Goal: Task Accomplishment & Management: Use online tool/utility

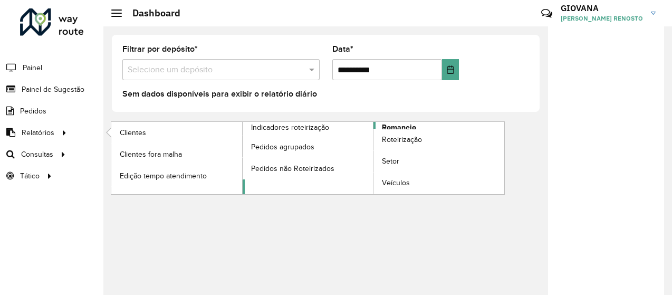
click at [399, 128] on span "Romaneio" at bounding box center [399, 127] width 34 height 11
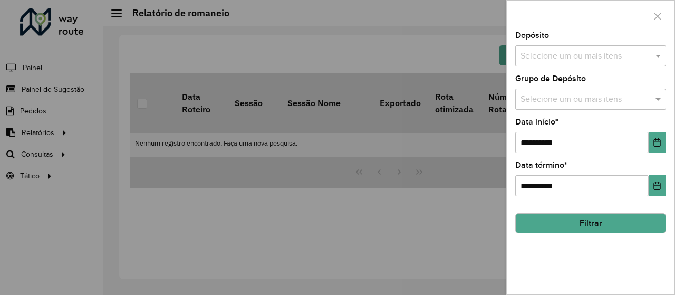
click at [373, 175] on div at bounding box center [337, 147] width 675 height 295
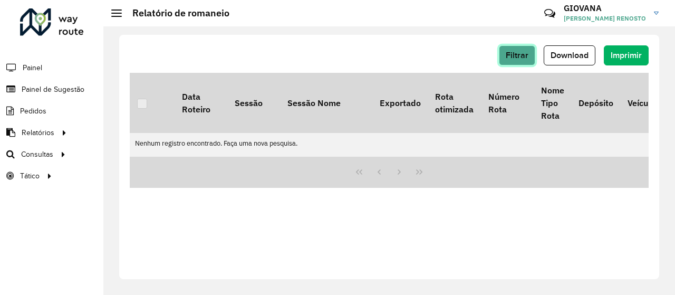
click at [524, 51] on span "Filtrar" at bounding box center [517, 55] width 23 height 9
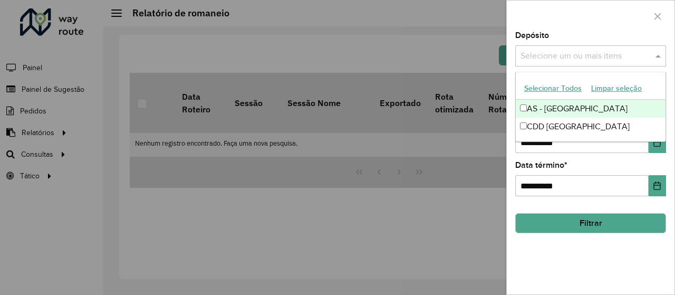
click at [602, 60] on input "text" at bounding box center [585, 56] width 135 height 13
click at [543, 88] on button "Selecionar Todos" at bounding box center [553, 88] width 67 height 16
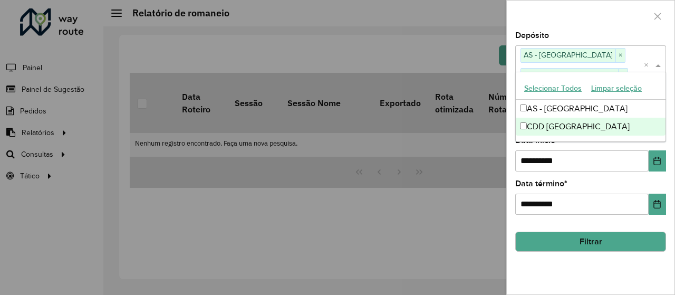
click at [574, 243] on button "Filtrar" at bounding box center [590, 242] width 151 height 20
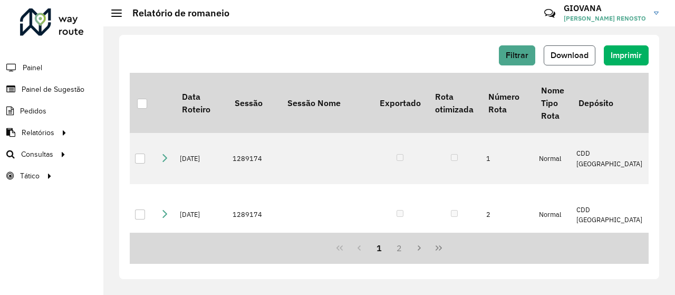
click at [578, 51] on span "Download" at bounding box center [570, 55] width 38 height 9
click at [410, 38] on div "Filtrar Download Imprimir Data Roteiro Sessão Sessão Nome Exportado Rota otimiz…" at bounding box center [389, 157] width 540 height 244
click at [355, 51] on div "Filtrar Download Imprimir" at bounding box center [389, 55] width 519 height 20
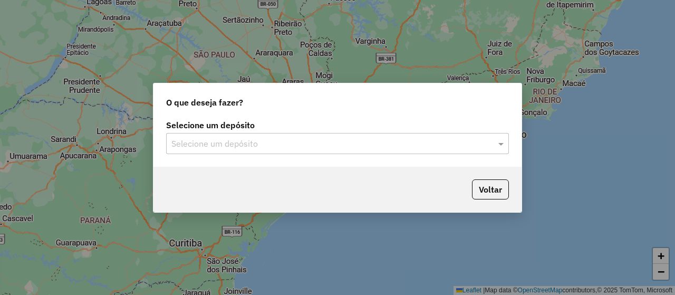
click at [285, 141] on input "text" at bounding box center [326, 144] width 311 height 13
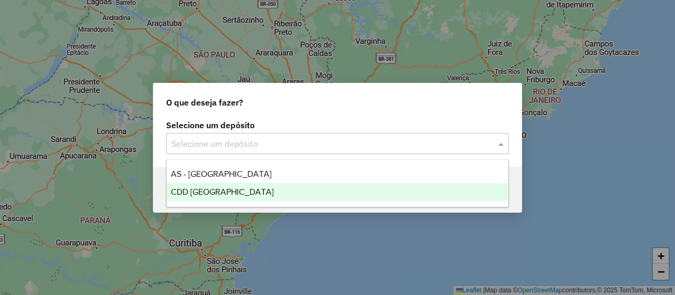
click at [265, 187] on div "CDD [GEOGRAPHIC_DATA]" at bounding box center [338, 192] width 342 height 18
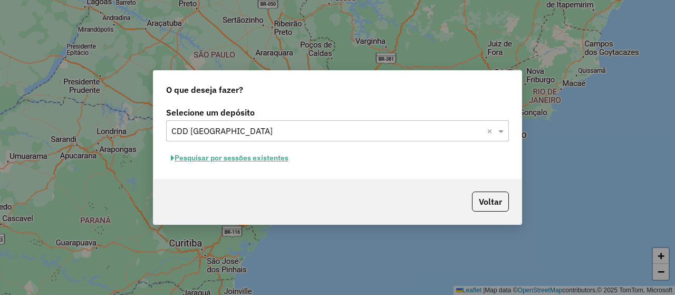
click at [237, 152] on button "Pesquisar por sessões existentes" at bounding box center [229, 158] width 127 height 16
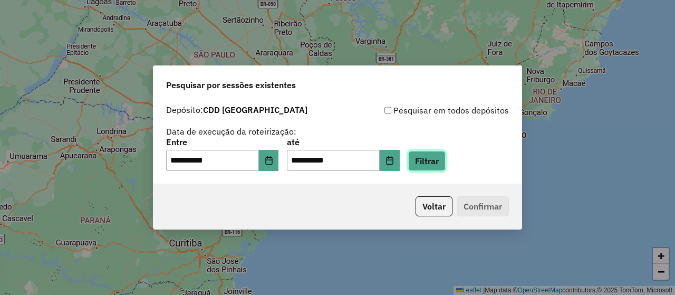
click at [433, 161] on button "Filtrar" at bounding box center [426, 161] width 37 height 20
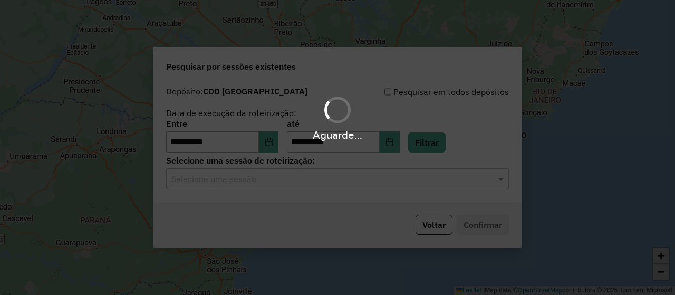
click at [294, 192] on div "Aguarde..." at bounding box center [337, 147] width 675 height 295
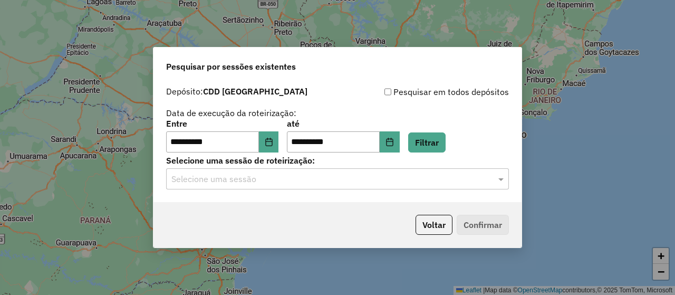
click at [344, 192] on div "**********" at bounding box center [337, 141] width 368 height 121
click at [358, 187] on div "Selecione uma sessão" at bounding box center [337, 178] width 343 height 21
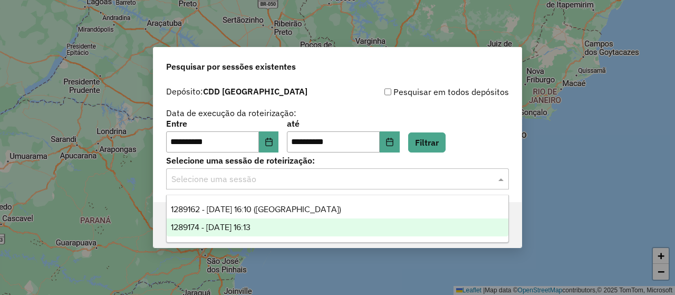
click at [279, 228] on div "1289174 - 06/10/2025 16:13" at bounding box center [338, 227] width 342 height 18
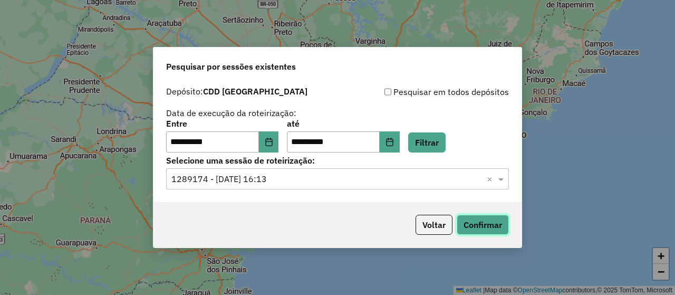
click at [488, 226] on button "Confirmar" at bounding box center [483, 225] width 52 height 20
click at [273, 145] on icon "Choose Date" at bounding box center [269, 142] width 8 height 8
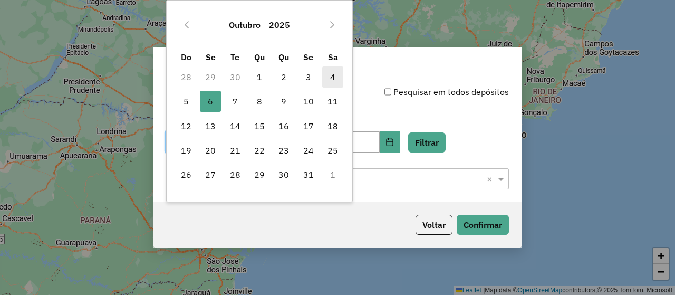
click at [329, 75] on span "4" at bounding box center [332, 76] width 21 height 21
type input "**********"
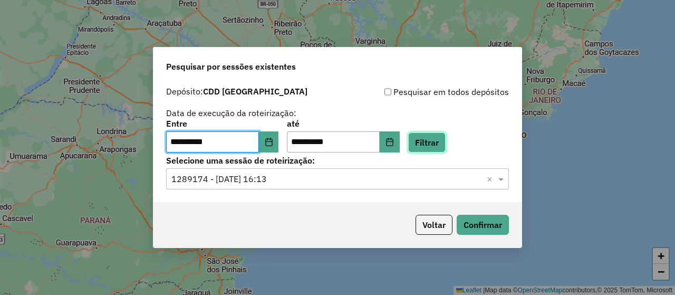
click at [437, 136] on button "Filtrar" at bounding box center [426, 142] width 37 height 20
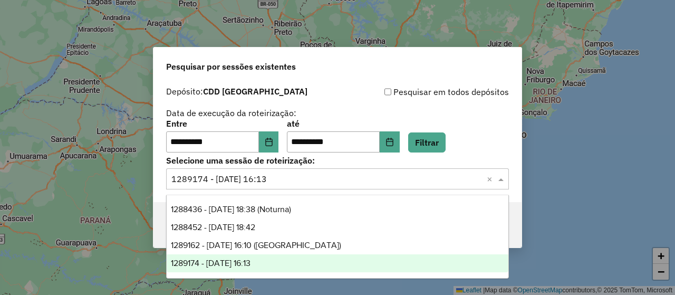
click at [303, 184] on input "text" at bounding box center [326, 179] width 311 height 13
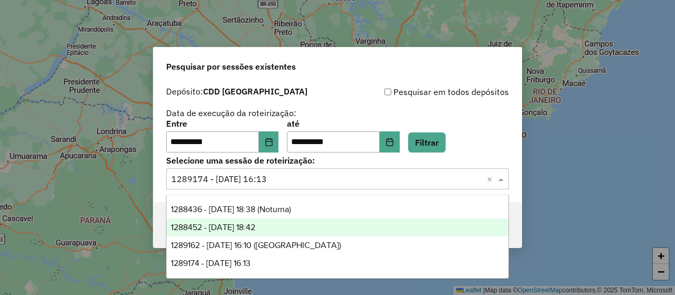
click at [288, 225] on div "1288452 - 04/10/2025 18:42" at bounding box center [338, 227] width 342 height 18
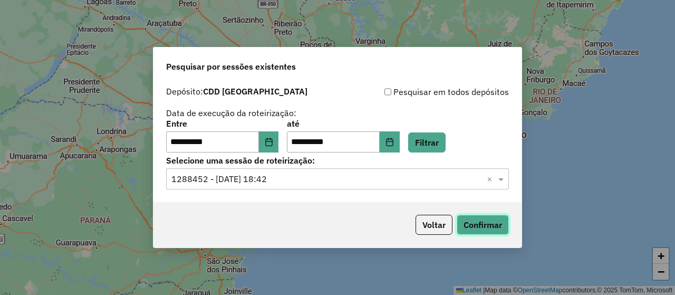
click at [493, 225] on button "Confirmar" at bounding box center [483, 225] width 52 height 20
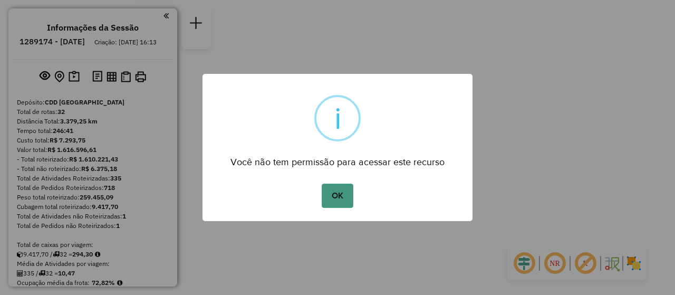
click at [332, 194] on button "OK" at bounding box center [337, 196] width 31 height 24
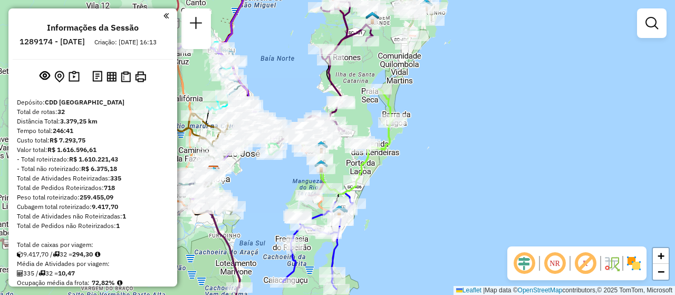
scroll to position [1475, 0]
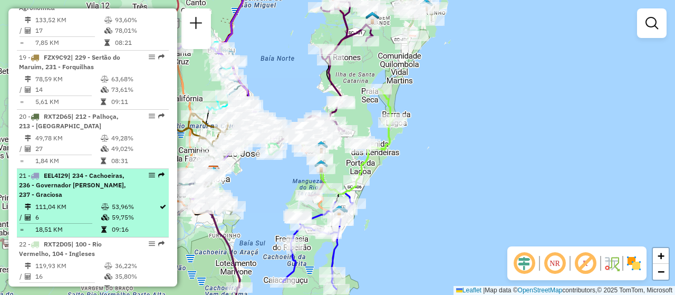
click at [145, 172] on div at bounding box center [149, 175] width 32 height 6
select select "**********"
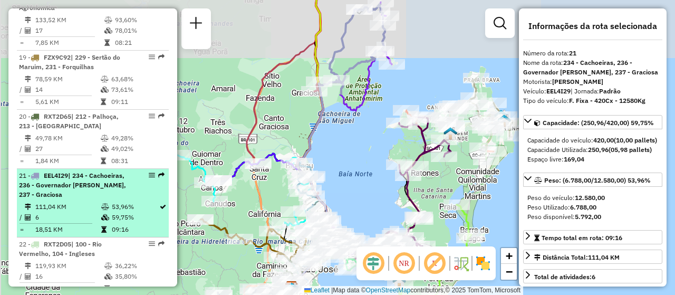
scroll to position [1422, 0]
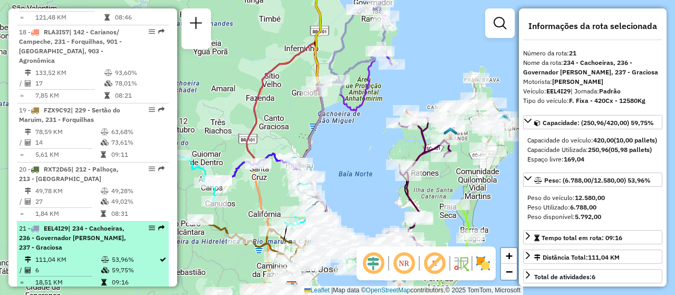
drag, startPoint x: 151, startPoint y: 149, endPoint x: 142, endPoint y: 208, distance: 60.2
click at [142, 224] on div "21 - EEL4I29 | 234 - Cachoeiras, 236 - Governador Celso Ramos, 237 - Graciosa" at bounding box center [93, 238] width 148 height 28
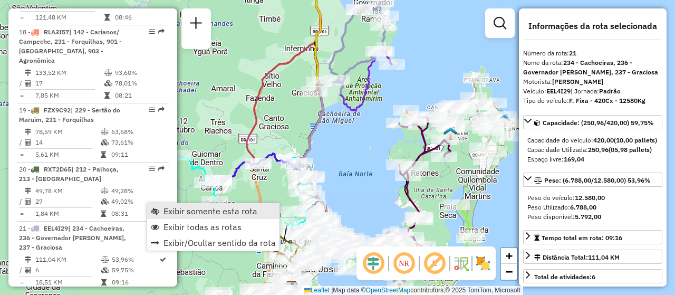
click at [172, 207] on span "Exibir somente esta rota" at bounding box center [210, 211] width 94 height 8
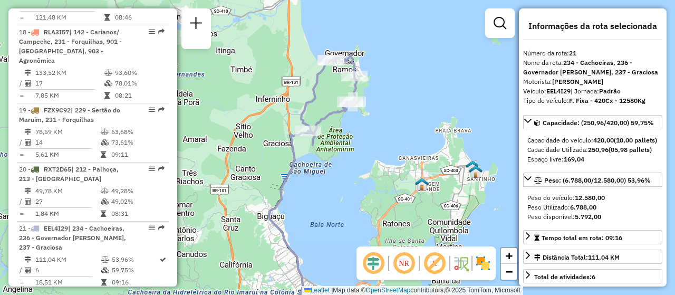
drag, startPoint x: 379, startPoint y: 178, endPoint x: 374, endPoint y: 189, distance: 11.8
click at [375, 189] on div "Janela de atendimento Grade de atendimento Capacidade Transportadoras Veículos …" at bounding box center [337, 147] width 675 height 295
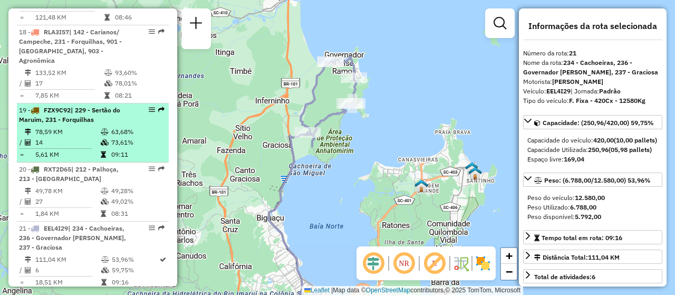
click at [153, 107] on div at bounding box center [149, 110] width 32 height 6
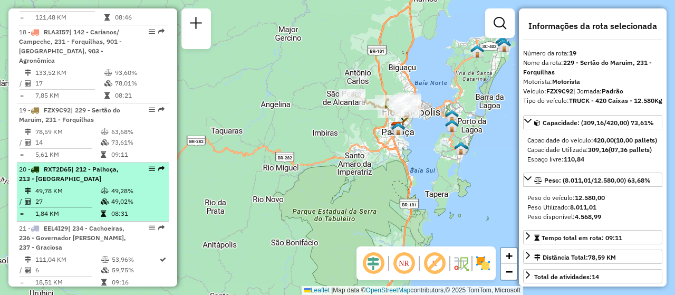
click at [149, 166] on em at bounding box center [152, 169] width 6 height 6
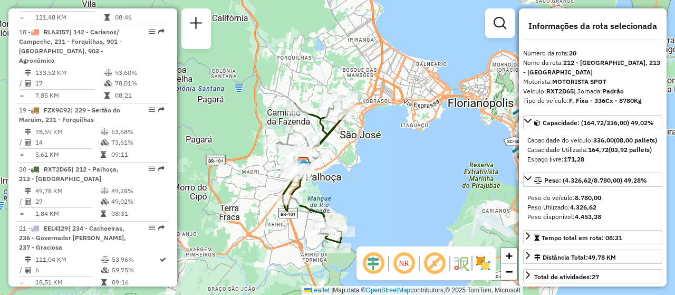
click at [380, 209] on div "Janela de atendimento Grade de atendimento Capacidade Transportadoras Veículos …" at bounding box center [337, 147] width 675 height 295
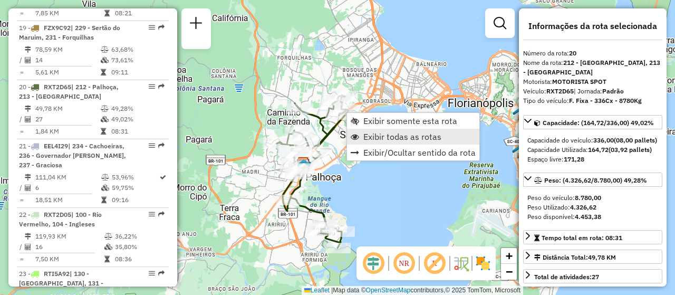
scroll to position [1547, 0]
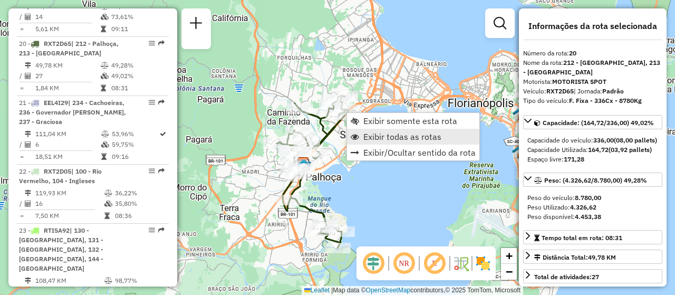
click at [414, 137] on span "Exibir todas as rotas" at bounding box center [402, 136] width 78 height 8
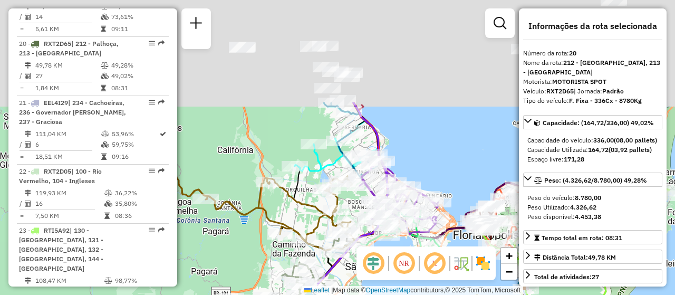
drag, startPoint x: 408, startPoint y: 185, endPoint x: 411, endPoint y: 313, distance: 128.2
click at [411, 294] on html "Aguarde... Pop-up bloqueado! Seu navegador bloqueou automáticamente a abertura …" at bounding box center [337, 147] width 675 height 295
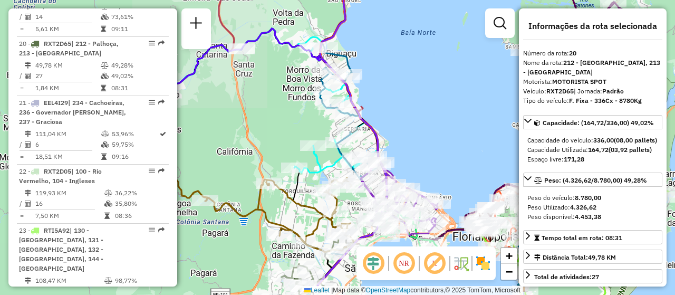
drag, startPoint x: 431, startPoint y: 98, endPoint x: 433, endPoint y: 201, distance: 103.9
click at [440, 196] on div "Janela de atendimento Grade de atendimento Capacidade Transportadoras Veículos …" at bounding box center [337, 147] width 675 height 295
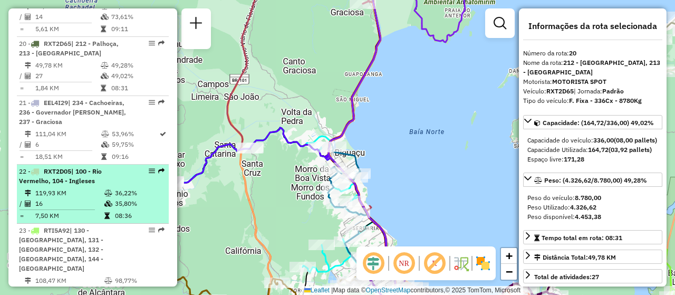
click at [149, 167] on div "22 - RXT2D05 | 100 - Rio Vermelho, 104 - Ingleses" at bounding box center [93, 176] width 148 height 19
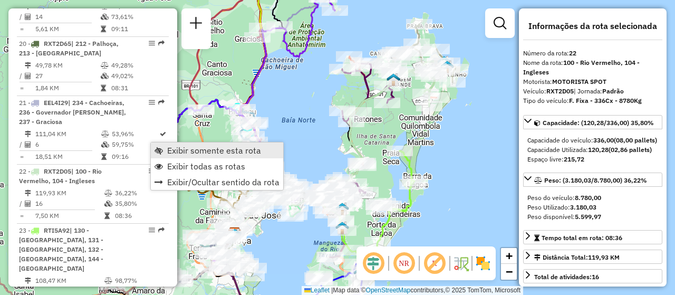
click at [253, 151] on span "Exibir somente esta rota" at bounding box center [214, 150] width 94 height 8
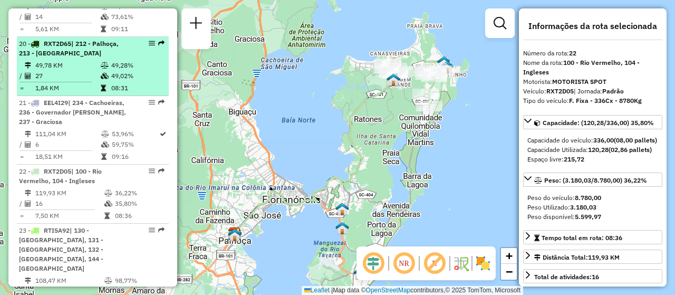
click at [145, 40] on div at bounding box center [149, 43] width 32 height 6
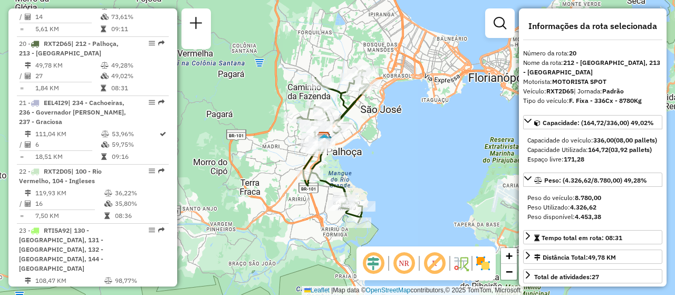
click at [389, 172] on div "Janela de atendimento Grade de atendimento Capacidade Transportadoras Veículos …" at bounding box center [337, 147] width 675 height 295
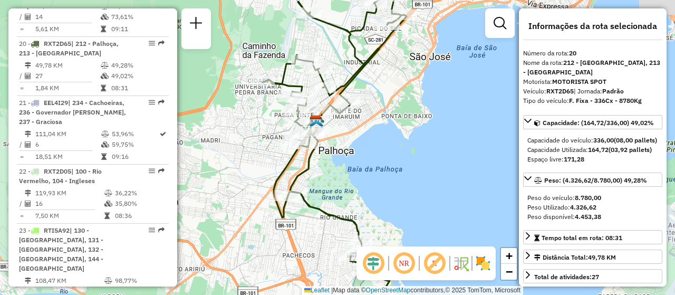
drag, startPoint x: 323, startPoint y: 161, endPoint x: 380, endPoint y: 179, distance: 59.7
click at [380, 179] on div "Janela de atendimento Grade de atendimento Capacidade Transportadoras Veículos …" at bounding box center [337, 147] width 675 height 295
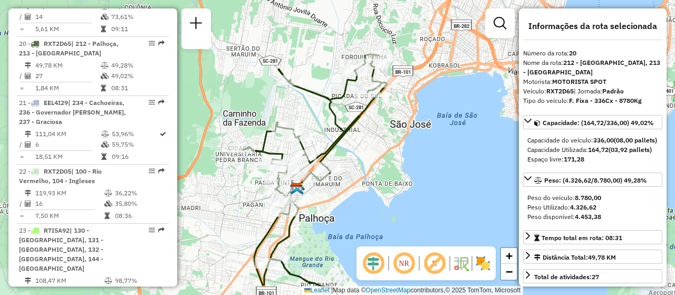
drag, startPoint x: 385, startPoint y: 143, endPoint x: 364, endPoint y: 211, distance: 71.1
click at [365, 211] on div "Janela de atendimento Grade de atendimento Capacidade Transportadoras Veículos …" at bounding box center [337, 147] width 675 height 295
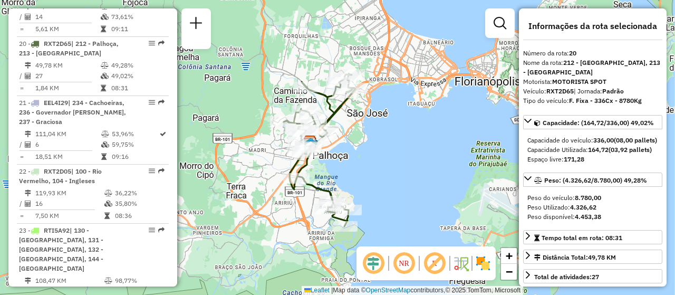
drag, startPoint x: 415, startPoint y: 203, endPoint x: 379, endPoint y: 146, distance: 66.6
click at [379, 146] on div "Janela de atendimento Grade de atendimento Capacidade Transportadoras Veículos …" at bounding box center [337, 147] width 675 height 295
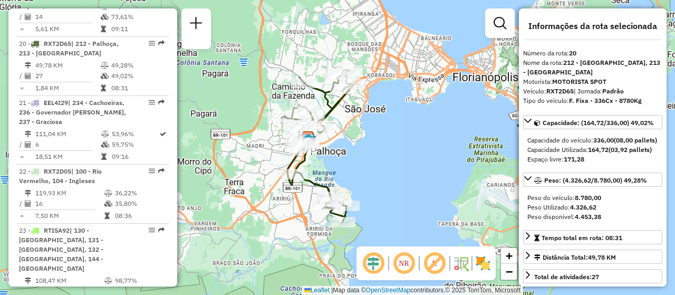
drag, startPoint x: 369, startPoint y: 172, endPoint x: 358, endPoint y: 195, distance: 25.5
click at [368, 190] on div "Rota 20 - Placa RXT2D65 05090364 - BRUNO RUI SCHMITT Rota 20 - Placa RXT2D65 05…" at bounding box center [337, 147] width 675 height 295
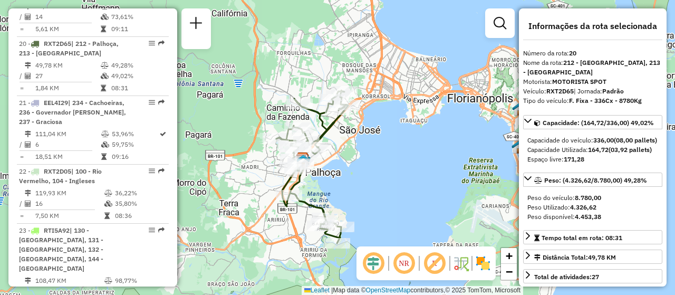
drag, startPoint x: 234, startPoint y: 134, endPoint x: 287, endPoint y: 118, distance: 56.2
click at [234, 134] on div "Janela de atendimento Grade de atendimento Capacidade Transportadoras Veículos …" at bounding box center [337, 147] width 675 height 295
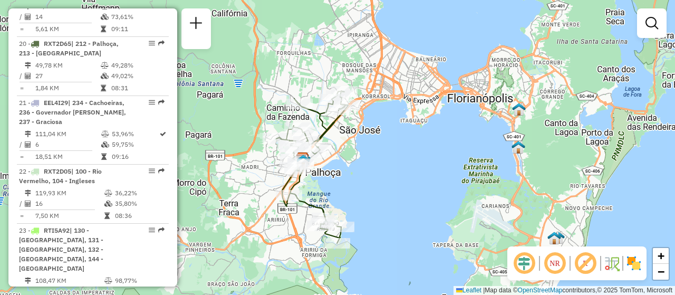
scroll to position [1357, 0]
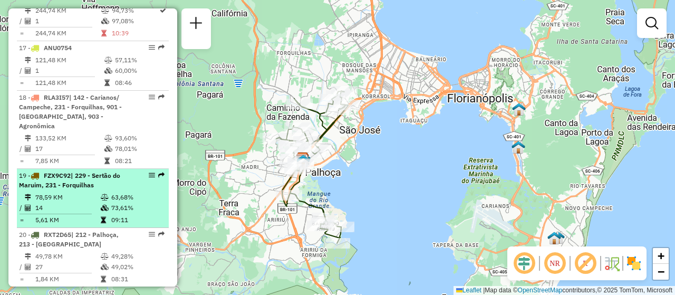
click at [150, 172] on em at bounding box center [152, 175] width 6 height 6
select select "**********"
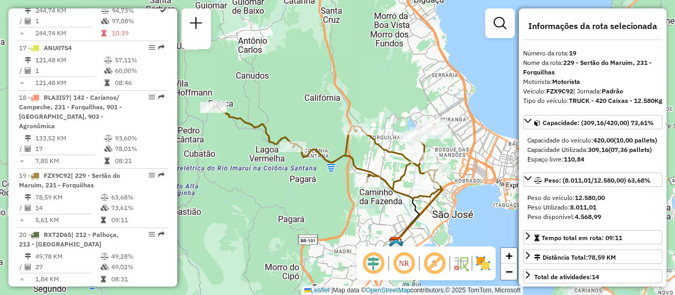
drag, startPoint x: 419, startPoint y: 168, endPoint x: 404, endPoint y: 200, distance: 35.6
click at [404, 198] on icon at bounding box center [327, 153] width 229 height 92
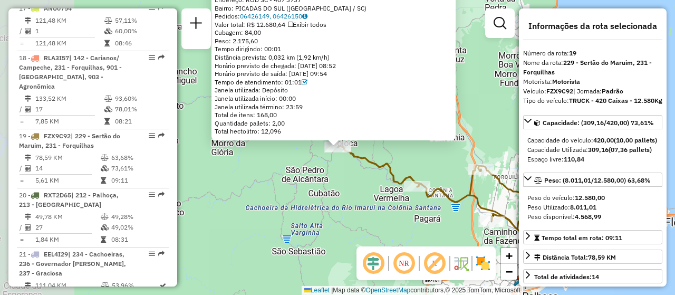
scroll to position [1488, 0]
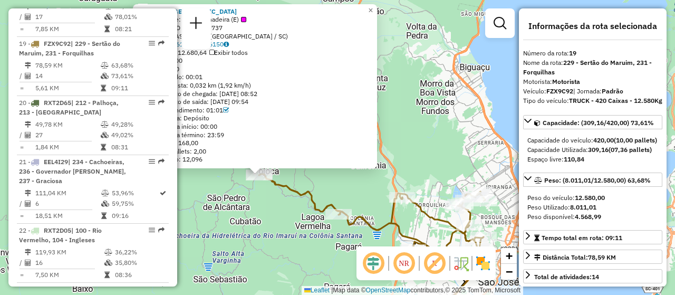
drag, startPoint x: 286, startPoint y: 242, endPoint x: 203, endPoint y: 265, distance: 86.6
click at [203, 265] on div "05018408 - ADRIANO RIOS Tipo de cliente: 8 - Empilhadeira (E) Endereço: ROD SC …" at bounding box center [337, 147] width 675 height 295
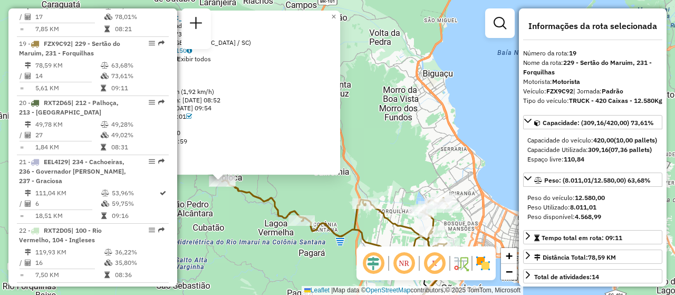
click at [223, 244] on div "05018408 - ADRIANO RIOS Tipo de cliente: 8 - Empilhadeira (E) Endereço: ROD SC …" at bounding box center [337, 147] width 675 height 295
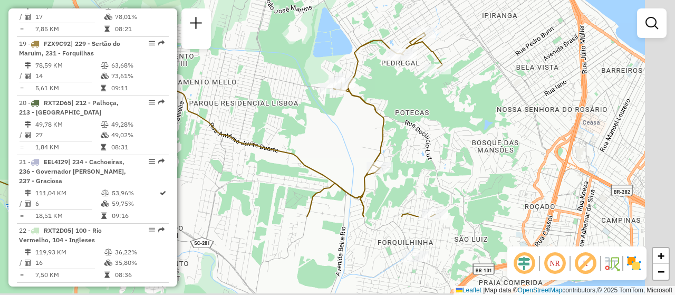
drag, startPoint x: 507, startPoint y: 210, endPoint x: 415, endPoint y: 103, distance: 142.1
click at [415, 103] on div "Janela de atendimento Grade de atendimento Capacidade Transportadoras Veículos …" at bounding box center [337, 147] width 675 height 295
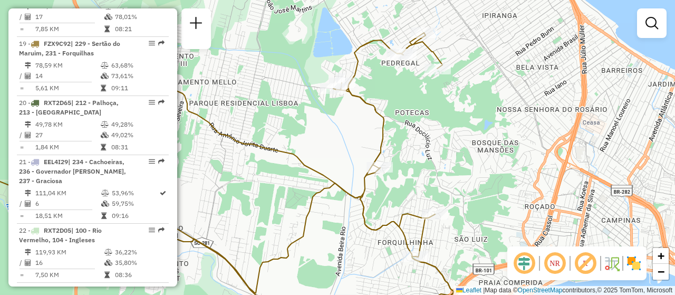
click at [401, 48] on icon at bounding box center [193, 179] width 522 height 292
select select "**********"
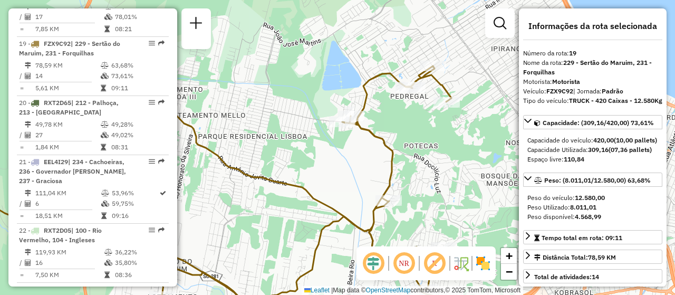
drag, startPoint x: 413, startPoint y: 74, endPoint x: 424, endPoint y: 128, distance: 54.8
click at [424, 133] on div "Janela de atendimento Grade de atendimento Capacidade Transportadoras Veículos …" at bounding box center [337, 147] width 675 height 295
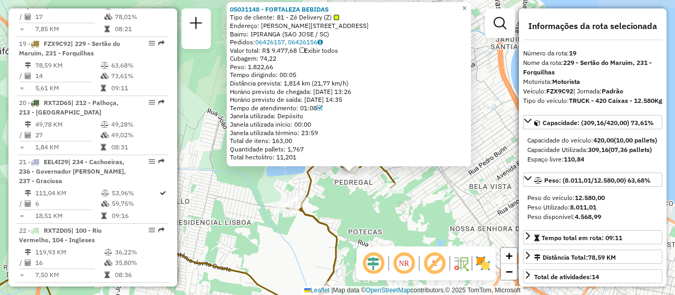
click at [350, 203] on div "05031148 - FORTALEZA BEBIDAS Tipo de cliente: 81 - Zé Delivery (Z) Endereço: Jo…" at bounding box center [337, 147] width 675 height 295
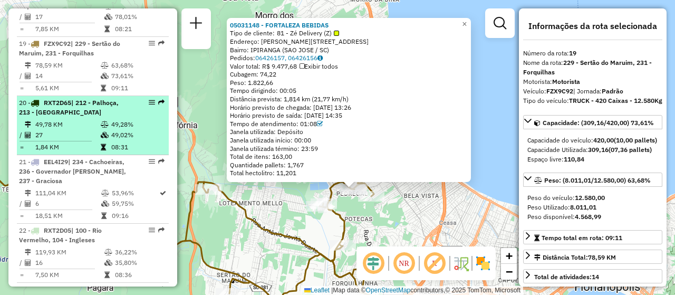
click at [145, 99] on div at bounding box center [149, 102] width 32 height 6
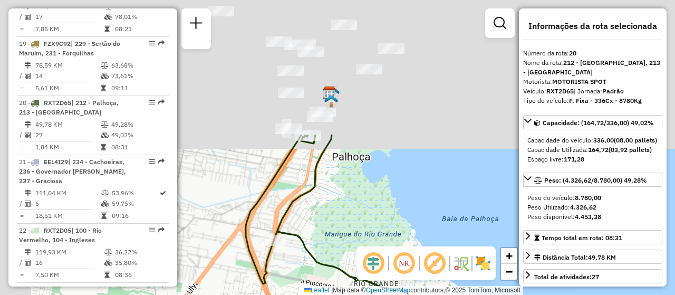
drag, startPoint x: 295, startPoint y: 81, endPoint x: 414, endPoint y: 251, distance: 207.5
click at [425, 270] on hb-router-mapa "Informações da Sessão 1289174 - 06/10/2025 Criação: 04/10/2025 16:13 Depósito: …" at bounding box center [337, 147] width 675 height 295
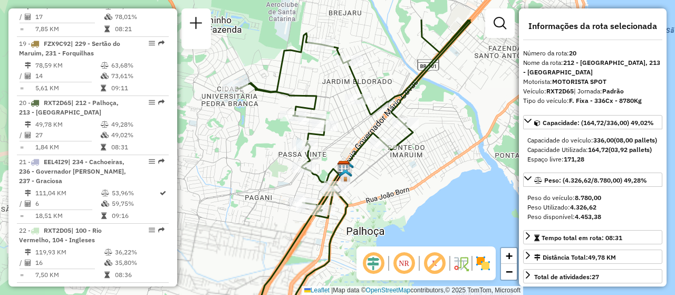
drag, startPoint x: 402, startPoint y: 158, endPoint x: 402, endPoint y: 218, distance: 60.7
click at [402, 218] on div "Janela de atendimento Grade de atendimento Capacidade Transportadoras Veículos …" at bounding box center [337, 147] width 675 height 295
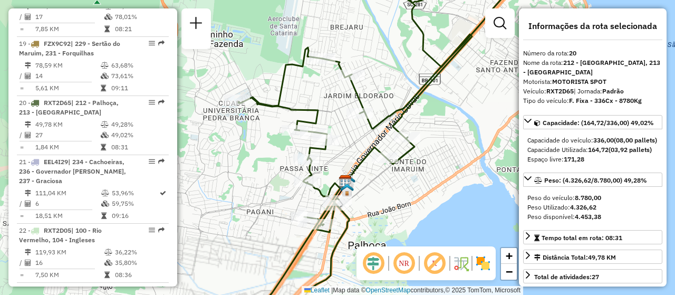
drag, startPoint x: 401, startPoint y: 179, endPoint x: 402, endPoint y: 191, distance: 11.7
click at [402, 191] on div "Janela de atendimento Grade de atendimento Capacidade Transportadoras Veículos …" at bounding box center [337, 147] width 675 height 295
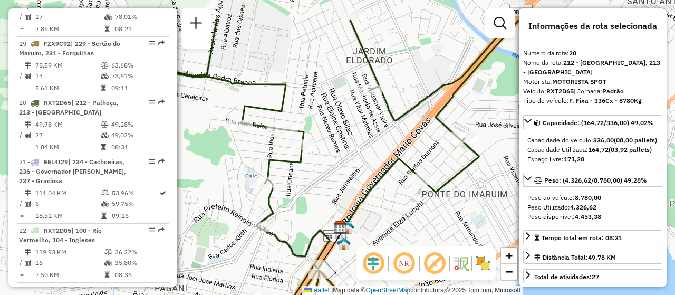
drag, startPoint x: 387, startPoint y: 208, endPoint x: 387, endPoint y: 263, distance: 54.9
click at [389, 271] on hb-router-mapa "Informações da Sessão 1289174 - 06/10/2025 Criação: 04/10/2025 16:13 Depósito: …" at bounding box center [337, 147] width 675 height 295
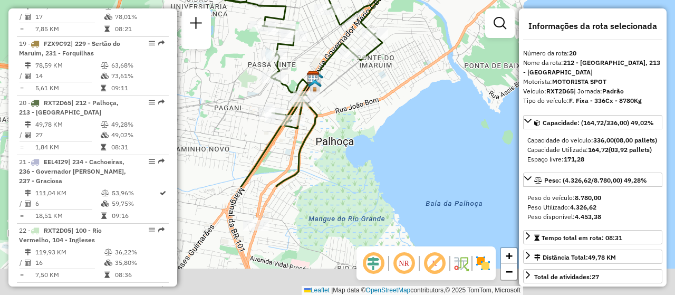
drag, startPoint x: 413, startPoint y: 217, endPoint x: 364, endPoint y: 54, distance: 170.2
click at [364, 54] on div "Janela de atendimento Grade de atendimento Capacidade Transportadoras Veículos …" at bounding box center [337, 147] width 675 height 295
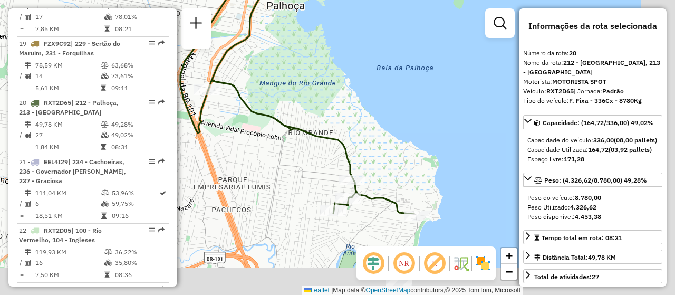
drag, startPoint x: 391, startPoint y: 140, endPoint x: 347, endPoint y: 30, distance: 118.8
click at [347, 30] on div "Janela de atendimento Grade de atendimento Capacidade Transportadoras Veículos …" at bounding box center [337, 147] width 675 height 295
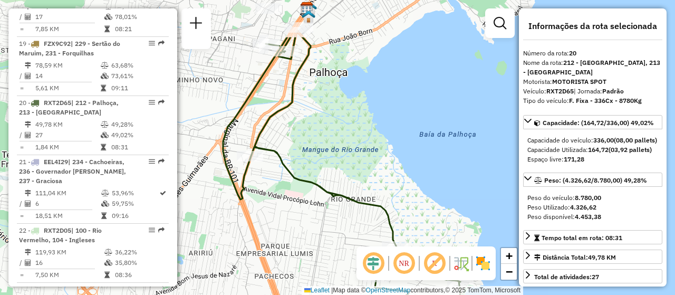
drag, startPoint x: 383, startPoint y: 188, endPoint x: 397, endPoint y: 208, distance: 24.3
click at [409, 247] on hb-router-mapa "Informações da Sessão 1289174 - 06/10/2025 Criação: 04/10/2025 16:13 Depósito: …" at bounding box center [337, 147] width 675 height 295
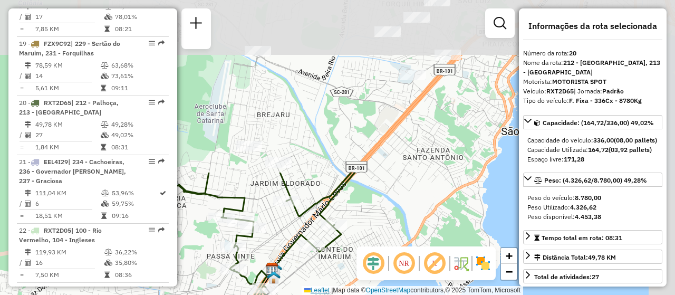
drag, startPoint x: 382, startPoint y: 90, endPoint x: 319, endPoint y: 293, distance: 212.5
click at [321, 292] on div "Janela de atendimento Grade de atendimento Capacidade Transportadoras Veículos …" at bounding box center [337, 147] width 675 height 295
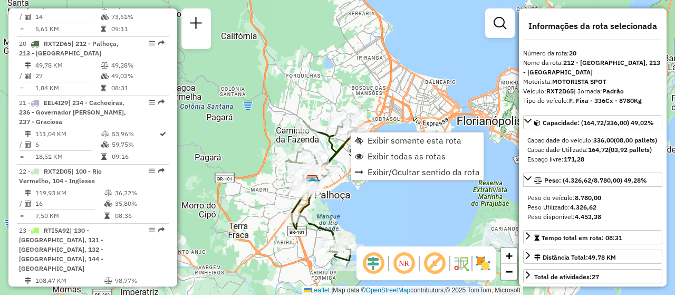
scroll to position [1357, 0]
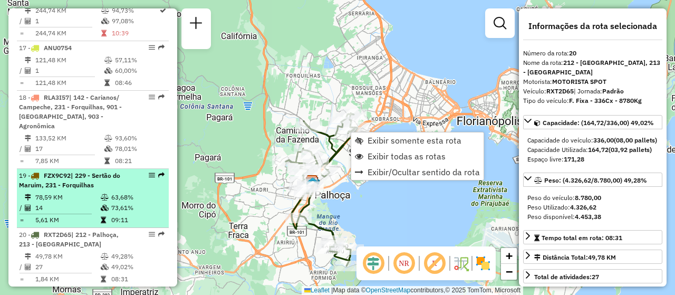
click at [152, 172] on div at bounding box center [149, 175] width 32 height 6
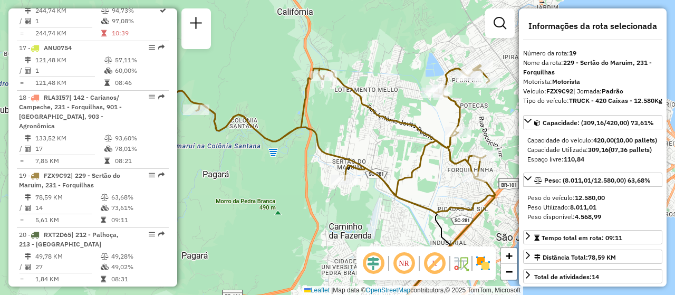
drag, startPoint x: 433, startPoint y: 162, endPoint x: 253, endPoint y: 241, distance: 196.5
click at [253, 241] on div "Janela de atendimento Grade de atendimento Capacidade Transportadoras Veículos …" at bounding box center [337, 147] width 675 height 295
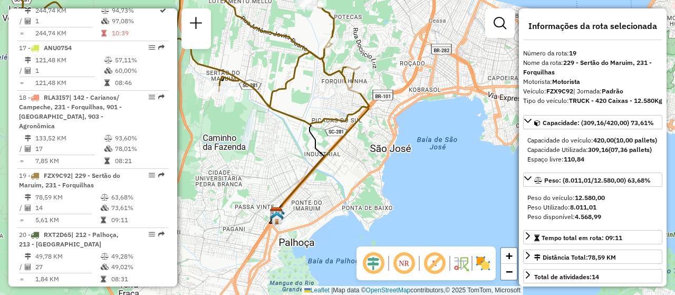
drag, startPoint x: 359, startPoint y: 195, endPoint x: 446, endPoint y: 253, distance: 103.9
click at [446, 253] on hb-router-mapa "Informações da Sessão 1289174 - 06/10/2025 Criação: 04/10/2025 16:13 Depósito: …" at bounding box center [337, 147] width 675 height 295
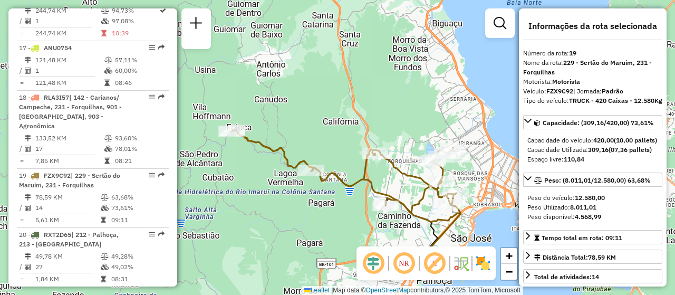
drag, startPoint x: 215, startPoint y: 132, endPoint x: 270, endPoint y: 183, distance: 75.0
click at [270, 183] on div "Janela de atendimento Grade de atendimento Capacidade Transportadoras Veículos …" at bounding box center [337, 147] width 675 height 295
drag, startPoint x: 279, startPoint y: 220, endPoint x: 281, endPoint y: 226, distance: 6.0
click at [279, 220] on div "Janela de atendimento Grade de atendimento Capacidade Transportadoras Veículos …" at bounding box center [337, 147] width 675 height 295
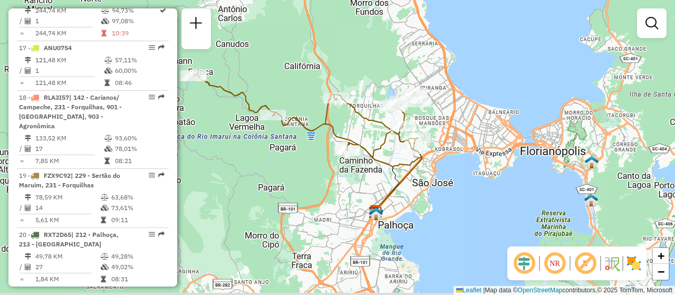
drag, startPoint x: 288, startPoint y: 241, endPoint x: 249, endPoint y: 184, distance: 68.9
click at [249, 184] on div "Janela de atendimento Grade de atendimento Capacidade Transportadoras Veículos …" at bounding box center [337, 147] width 675 height 295
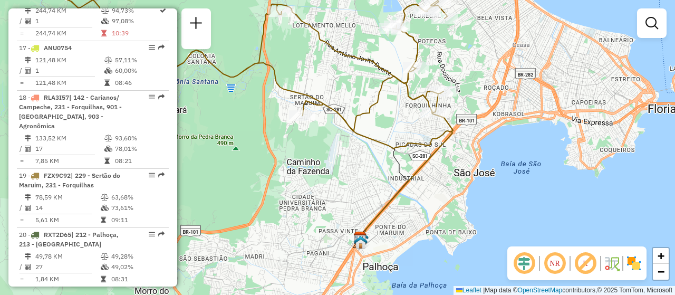
drag, startPoint x: 399, startPoint y: 155, endPoint x: 356, endPoint y: 239, distance: 95.3
click at [357, 238] on icon at bounding box center [355, 174] width 105 height 146
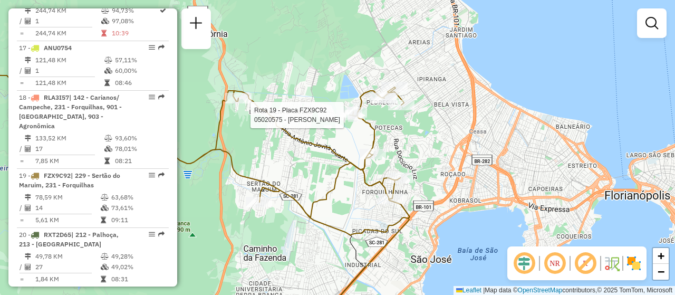
select select "**********"
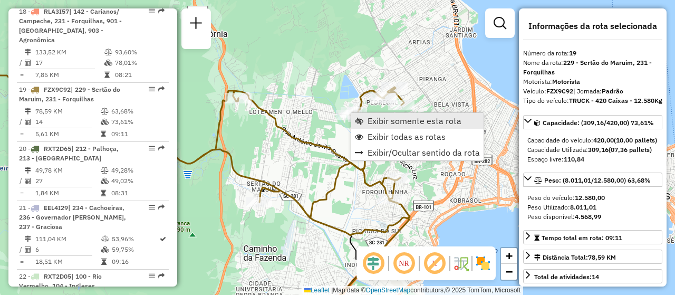
scroll to position [1488, 0]
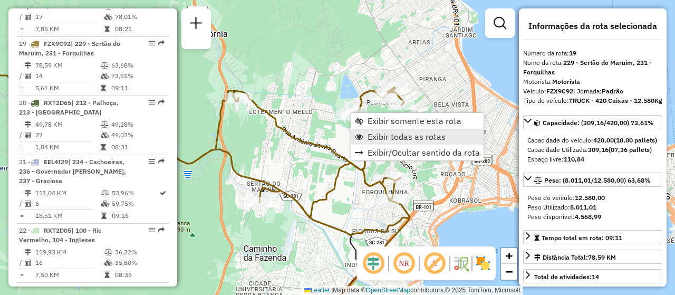
click at [374, 135] on span "Exibir todas as rotas" at bounding box center [407, 136] width 78 height 8
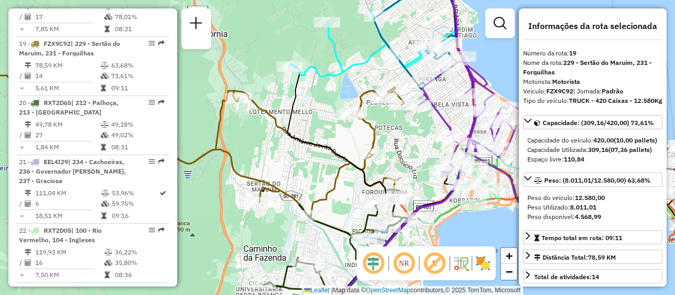
scroll to position [586, 0]
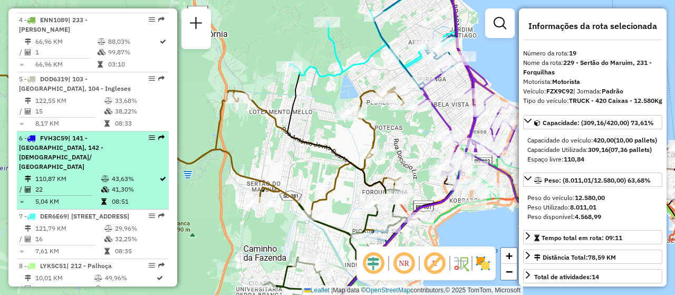
click at [149, 141] on em at bounding box center [152, 137] width 6 height 6
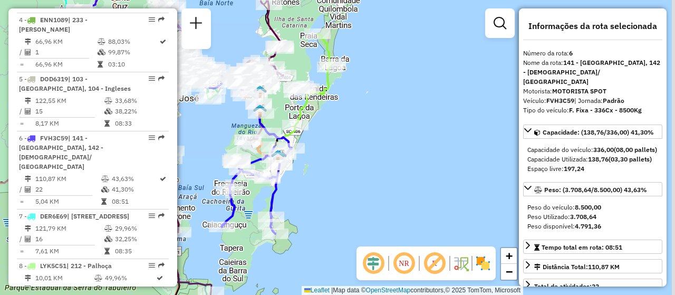
drag, startPoint x: 397, startPoint y: 172, endPoint x: 342, endPoint y: 178, distance: 55.1
click at [281, 178] on icon at bounding box center [257, 190] width 70 height 87
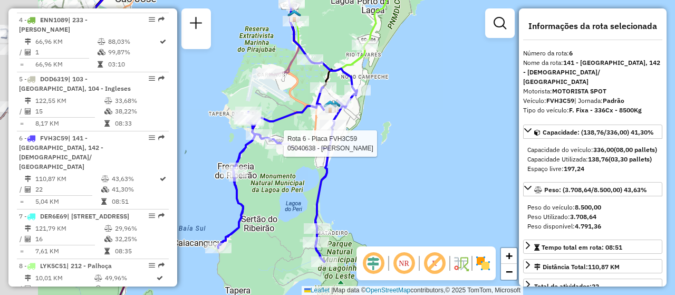
drag, startPoint x: 301, startPoint y: 184, endPoint x: 375, endPoint y: 186, distance: 73.9
click at [375, 186] on div "Rota 6 - Placa FVH3C59 05040638 - PEDRO DE SOUZA Janela de atendimento Grade de…" at bounding box center [337, 147] width 675 height 295
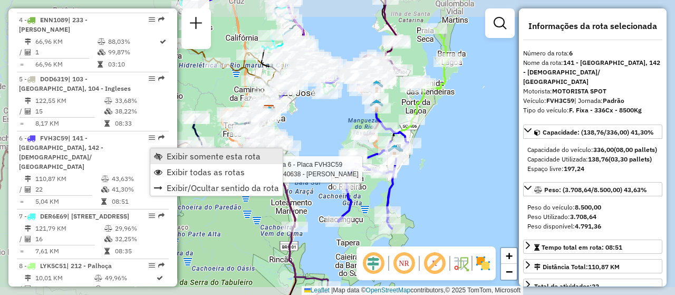
click at [176, 156] on span "Exibir somente esta rota" at bounding box center [214, 156] width 94 height 8
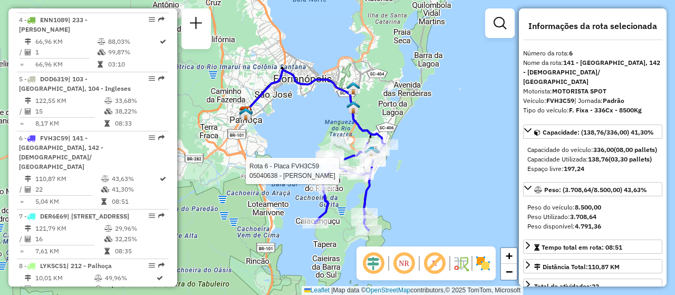
drag, startPoint x: 429, startPoint y: 184, endPoint x: 400, endPoint y: 184, distance: 29.5
click at [400, 184] on div "Rota 6 - Placa FVH3C59 05040638 - PEDRO DE SOUZA Janela de atendimento Grade de…" at bounding box center [337, 147] width 675 height 295
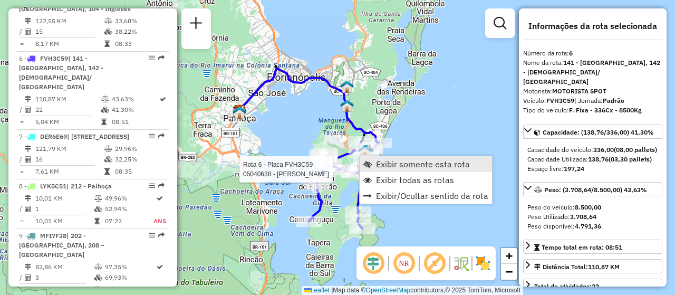
scroll to position [718, 0]
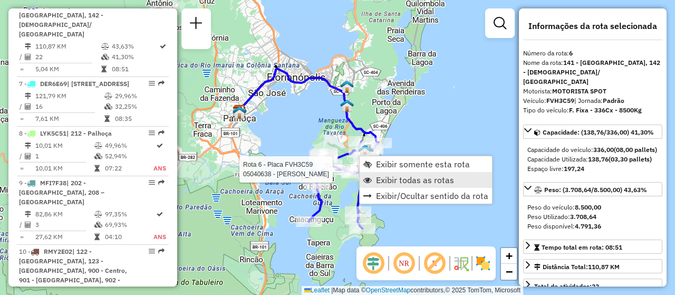
click at [379, 177] on span "Exibir todas as rotas" at bounding box center [415, 180] width 78 height 8
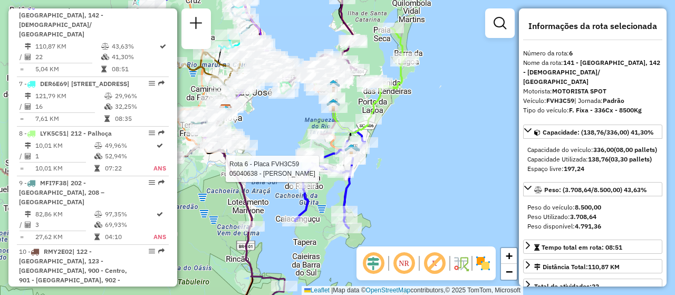
drag, startPoint x: 427, startPoint y: 169, endPoint x: 413, endPoint y: 168, distance: 13.7
click at [413, 168] on div "Rota 6 - Placa FVH3C59 05040638 - PEDRO DE SOUZA Janela de atendimento Grade de…" at bounding box center [337, 147] width 675 height 295
click at [402, 178] on div "Rota 6 - Placa FVH3C59 05040638 - PEDRO DE SOUZA Janela de atendimento Grade de…" at bounding box center [337, 147] width 675 height 295
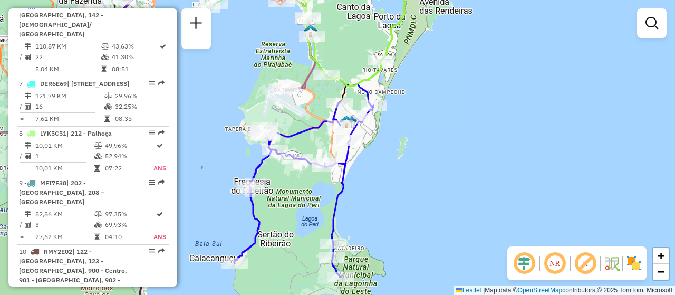
drag, startPoint x: 387, startPoint y: 178, endPoint x: 393, endPoint y: 172, distance: 9.0
click at [393, 172] on div "Janela de atendimento Grade de atendimento Capacidade Transportadoras Veículos …" at bounding box center [337, 147] width 675 height 295
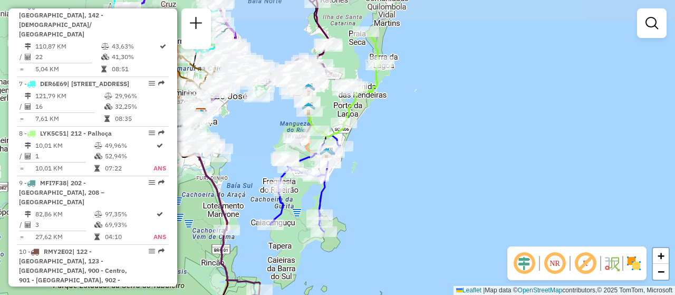
drag, startPoint x: 387, startPoint y: 128, endPoint x: 387, endPoint y: 157, distance: 29.5
click at [387, 157] on div "Janela de atendimento Grade de atendimento Capacidade Transportadoras Veículos …" at bounding box center [337, 147] width 675 height 295
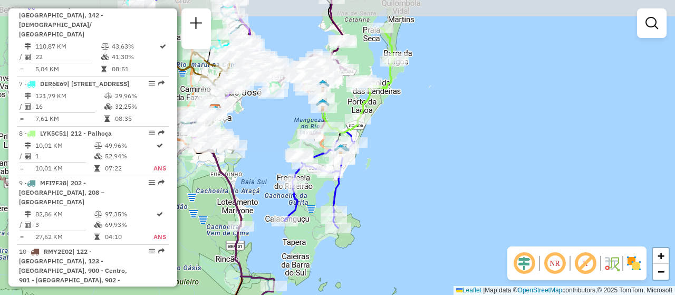
drag, startPoint x: 369, startPoint y: 137, endPoint x: 386, endPoint y: 161, distance: 29.9
click at [386, 161] on div "Janela de atendimento Grade de atendimento Capacidade Transportadoras Veículos …" at bounding box center [337, 147] width 675 height 295
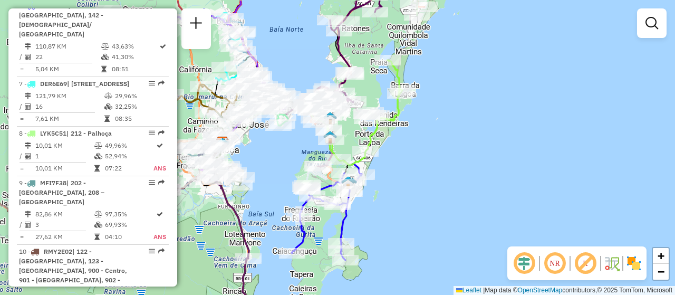
drag, startPoint x: 441, startPoint y: 161, endPoint x: 448, endPoint y: 191, distance: 31.0
click at [448, 191] on div "Janela de atendimento Grade de atendimento Capacidade Transportadoras Veículos …" at bounding box center [337, 147] width 675 height 295
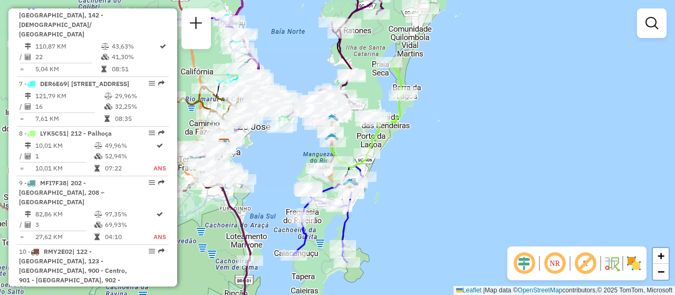
drag, startPoint x: 408, startPoint y: 174, endPoint x: 415, endPoint y: 195, distance: 21.7
click at [415, 195] on div "Janela de atendimento Grade de atendimento Capacidade Transportadoras Veículos …" at bounding box center [337, 147] width 675 height 295
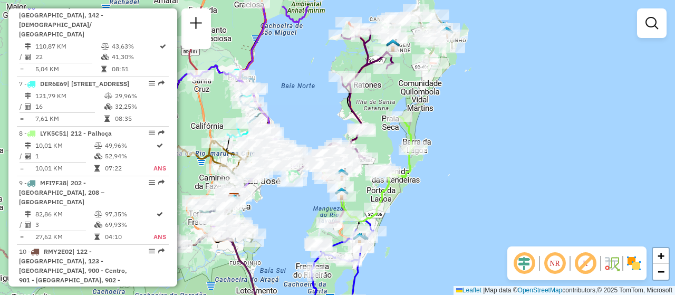
drag, startPoint x: 430, startPoint y: 192, endPoint x: 430, endPoint y: 198, distance: 6.3
click at [430, 198] on div "Janela de atendimento Grade de atendimento Capacidade Transportadoras Veículos …" at bounding box center [337, 147] width 675 height 295
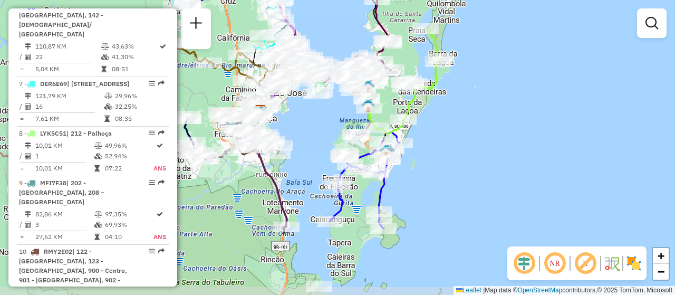
drag, startPoint x: 460, startPoint y: 216, endPoint x: 424, endPoint y: 125, distance: 97.7
click at [424, 125] on div "Janela de atendimento Grade de atendimento Capacidade Transportadoras Veículos …" at bounding box center [337, 147] width 675 height 295
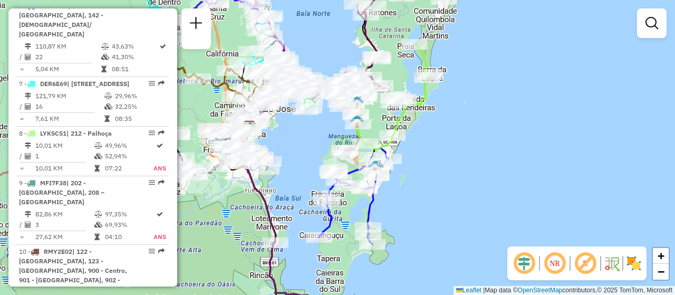
drag, startPoint x: 439, startPoint y: 128, endPoint x: 426, endPoint y: 147, distance: 22.7
click at [426, 147] on div "Janela de atendimento Grade de atendimento Capacidade Transportadoras Veículos …" at bounding box center [337, 147] width 675 height 295
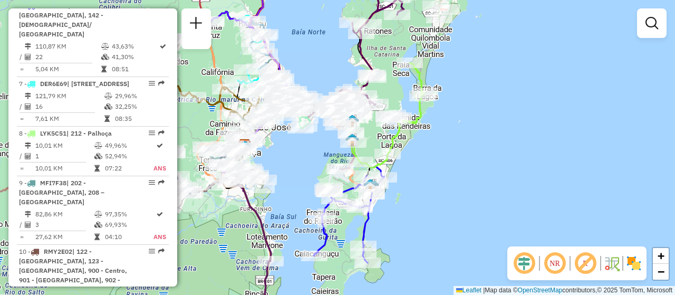
drag, startPoint x: 482, startPoint y: 114, endPoint x: 479, endPoint y: 129, distance: 15.0
click at [479, 129] on div "Janela de atendimento Grade de atendimento Capacidade Transportadoras Veículos …" at bounding box center [337, 147] width 675 height 295
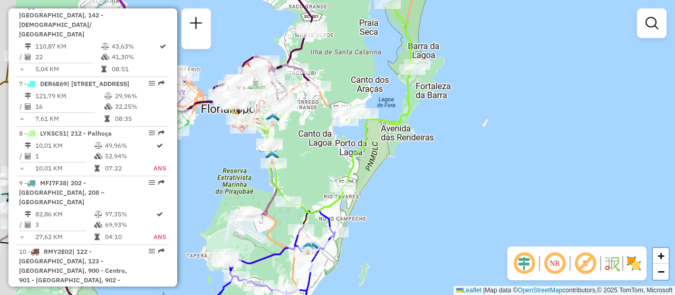
drag, startPoint x: 395, startPoint y: 134, endPoint x: 434, endPoint y: 167, distance: 50.9
click at [434, 167] on div "Janela de atendimento Grade de atendimento Capacidade Transportadoras Veículos …" at bounding box center [337, 147] width 675 height 295
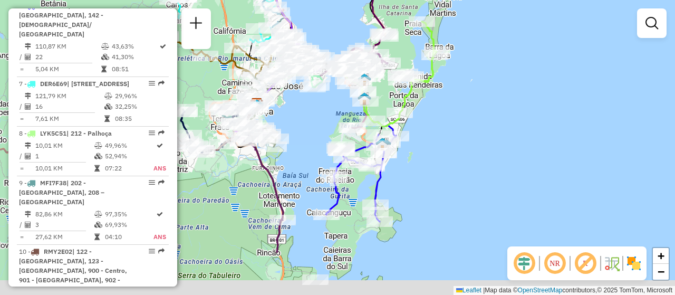
drag, startPoint x: 414, startPoint y: 231, endPoint x: 411, endPoint y: 159, distance: 71.8
click at [411, 159] on div "Janela de atendimento Grade de atendimento Capacidade Transportadoras Veículos …" at bounding box center [337, 147] width 675 height 295
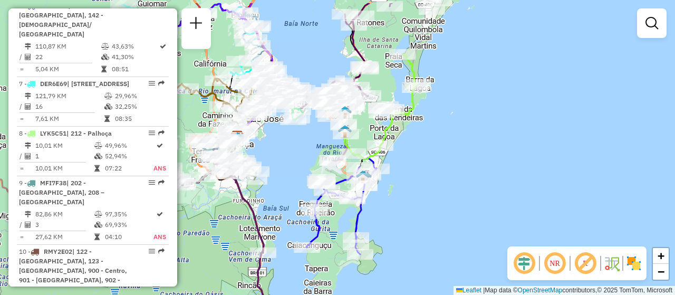
drag, startPoint x: 432, startPoint y: 172, endPoint x: 411, endPoint y: 210, distance: 43.0
click at [411, 210] on div "Janela de atendimento Grade de atendimento Capacidade Transportadoras Veículos …" at bounding box center [337, 147] width 675 height 295
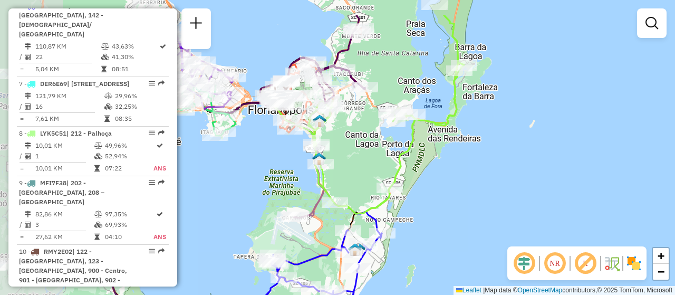
drag, startPoint x: 413, startPoint y: 143, endPoint x: 503, endPoint y: 189, distance: 100.5
click at [503, 189] on div "Janela de atendimento Grade de atendimento Capacidade Transportadoras Veículos …" at bounding box center [337, 147] width 675 height 295
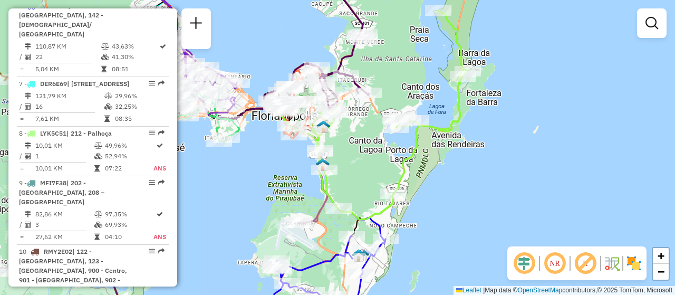
drag, startPoint x: 501, startPoint y: 157, endPoint x: 511, endPoint y: 187, distance: 32.2
click at [511, 187] on div "Janela de atendimento Grade de atendimento Capacidade Transportadoras Veículos …" at bounding box center [337, 147] width 675 height 295
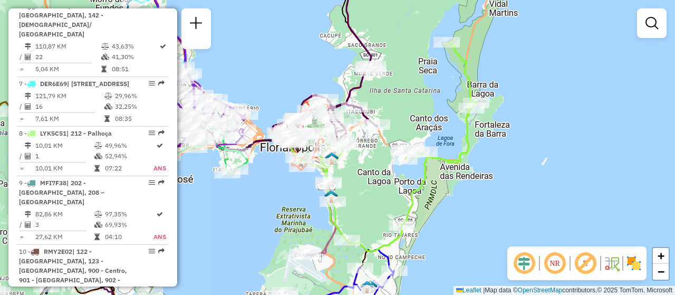
drag, startPoint x: 521, startPoint y: 161, endPoint x: 523, endPoint y: 194, distance: 32.8
click at [523, 194] on div "Janela de atendimento Grade de atendimento Capacidade Transportadoras Veículos …" at bounding box center [337, 147] width 675 height 295
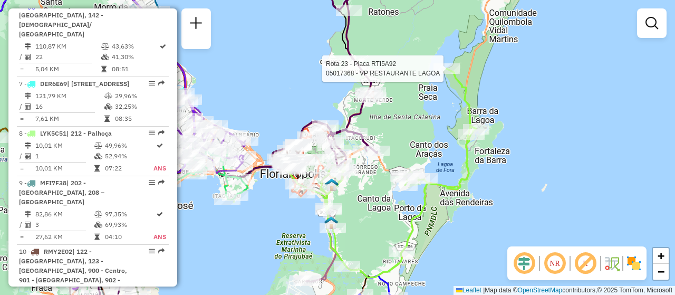
select select "**********"
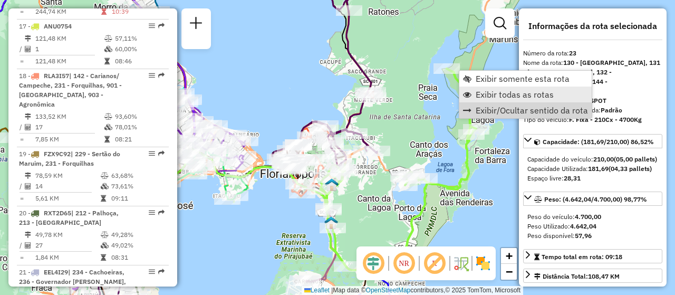
scroll to position [1734, 0]
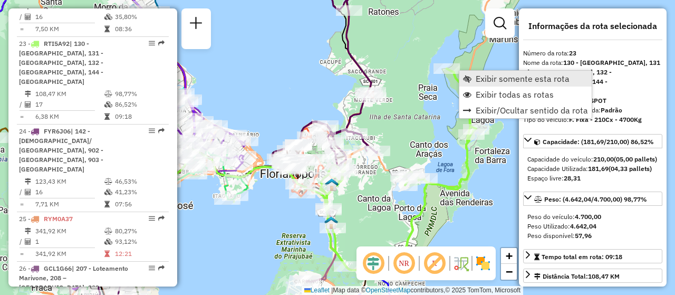
click at [499, 83] on span "Exibir somente esta rota" at bounding box center [523, 78] width 94 height 8
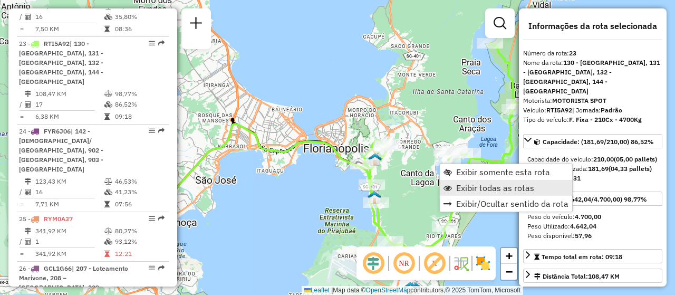
click at [485, 186] on span "Exibir todas as rotas" at bounding box center [495, 188] width 78 height 8
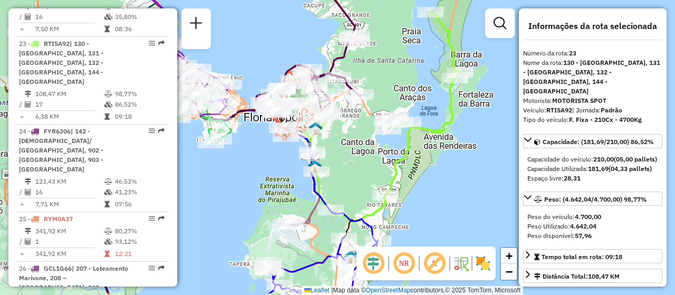
drag, startPoint x: 328, startPoint y: 196, endPoint x: 264, endPoint y: 165, distance: 70.5
click at [264, 165] on div "Janela de atendimento Grade de atendimento Capacidade Transportadoras Veículos …" at bounding box center [337, 147] width 675 height 295
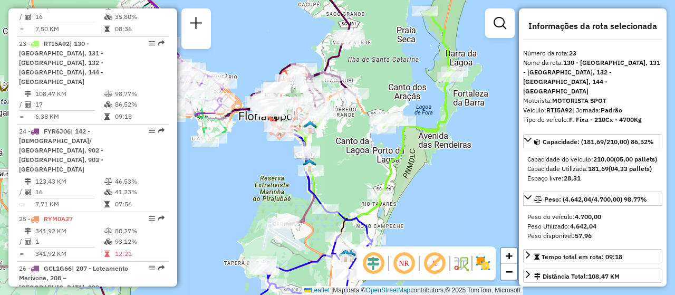
click at [470, 220] on div "Janela de atendimento Grade de atendimento Capacidade Transportadoras Veículos …" at bounding box center [337, 147] width 675 height 295
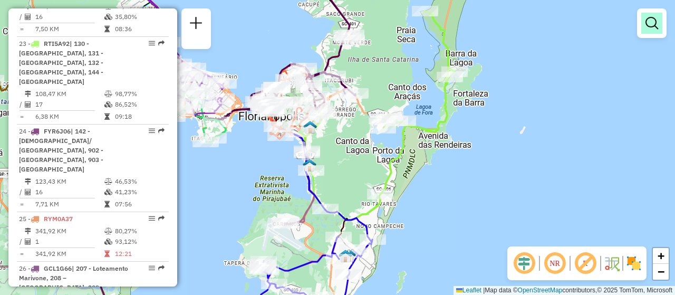
click at [650, 32] on link at bounding box center [651, 23] width 21 height 21
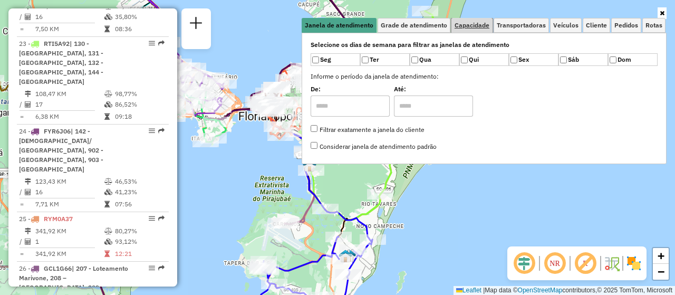
click at [458, 22] on span "Capacidade" at bounding box center [472, 25] width 35 height 6
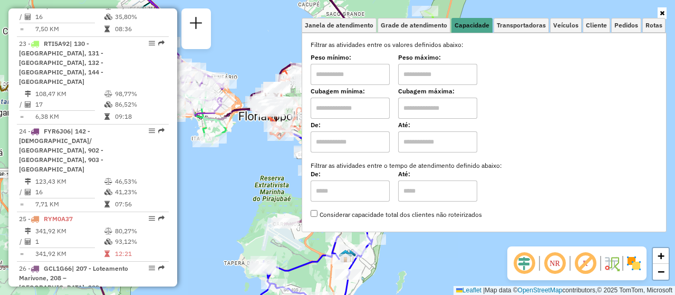
click at [363, 114] on input "text" at bounding box center [350, 108] width 79 height 21
type input "****"
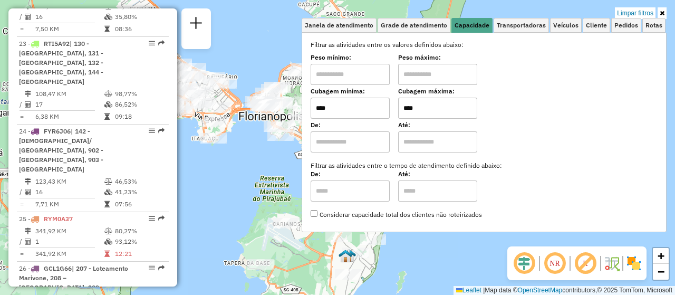
click at [424, 104] on input "****" at bounding box center [437, 108] width 79 height 21
click at [668, 18] on div "Limpar filtros Janela de atendimento Grade de atendimento Capacidade Transporta…" at bounding box center [337, 147] width 675 height 295
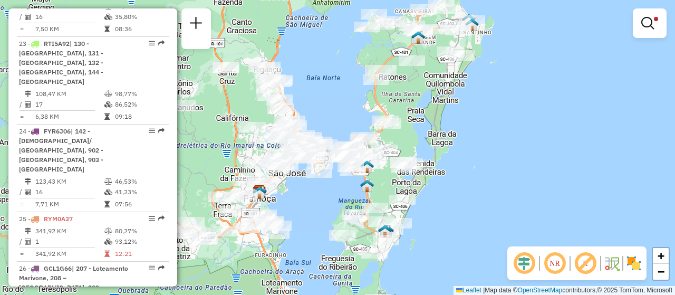
drag, startPoint x: 507, startPoint y: 195, endPoint x: 504, endPoint y: 218, distance: 23.4
click at [504, 218] on div "Limpar filtros Janela de atendimento Grade de atendimento Capacidade Transporta…" at bounding box center [337, 147] width 675 height 295
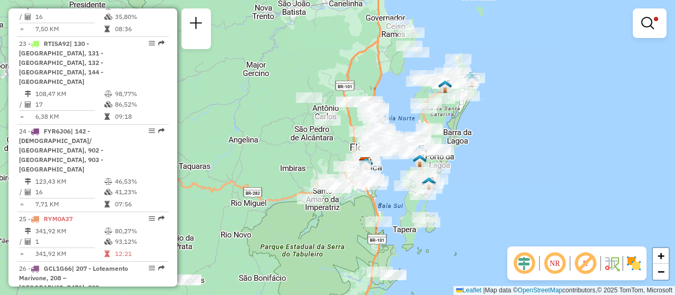
drag, startPoint x: 466, startPoint y: 223, endPoint x: 450, endPoint y: 175, distance: 50.5
click at [450, 175] on div "Rota 23 - Placa RTI5A92 05034545 - ALAMBIQUE MODERNO LT Limpar filtros Janela d…" at bounding box center [337, 147] width 675 height 295
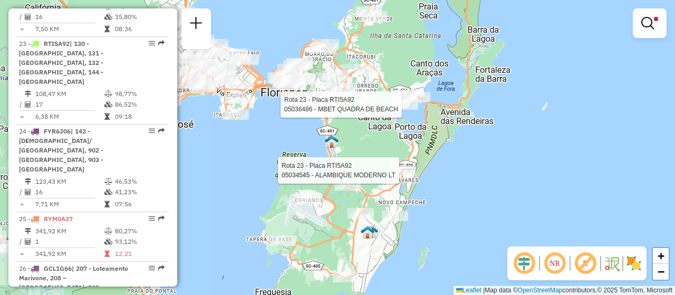
drag, startPoint x: 458, startPoint y: 167, endPoint x: 461, endPoint y: 189, distance: 22.4
click at [461, 189] on div "Rota 23 - Placa RTI5A92 05036486 - MBET QUADRA DE BEACH Rota 23 - Placa RTI5A92…" at bounding box center [337, 147] width 675 height 295
click at [495, 175] on div "Rota 23 - Placa RTI5A92 05036486 - MBET QUADRA DE BEACH Rota 23 - Placa RTI5A92…" at bounding box center [337, 147] width 675 height 295
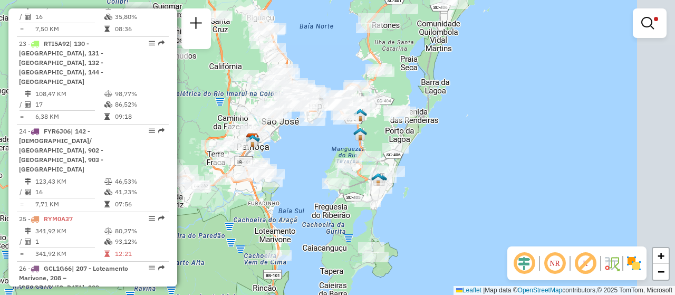
drag, startPoint x: 470, startPoint y: 239, endPoint x: 430, endPoint y: 201, distance: 55.2
click at [430, 201] on div "Limpar filtros Janela de atendimento Grade de atendimento Capacidade Transporta…" at bounding box center [337, 147] width 675 height 295
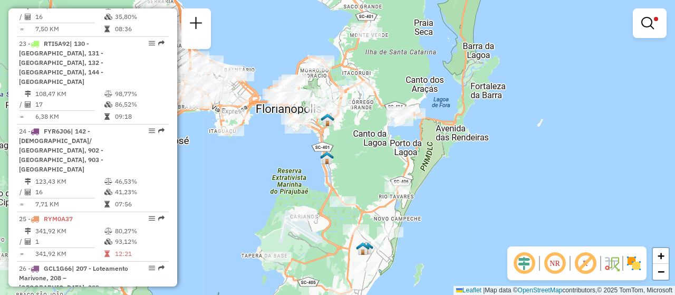
drag, startPoint x: 359, startPoint y: 133, endPoint x: 457, endPoint y: 178, distance: 108.3
click at [457, 178] on div "Limpar filtros Janela de atendimento Grade de atendimento Capacidade Transporta…" at bounding box center [337, 147] width 675 height 295
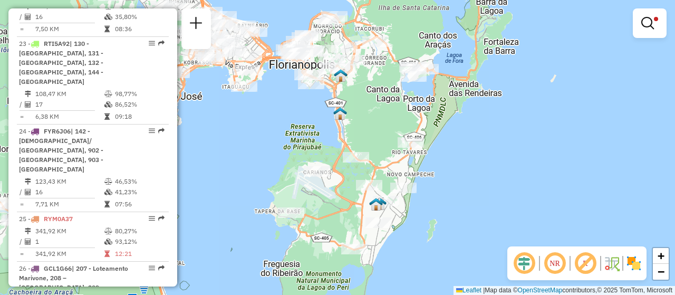
drag, startPoint x: 424, startPoint y: 248, endPoint x: 451, endPoint y: 170, distance: 82.7
click at [451, 170] on div "Limpar filtros Janela de atendimento Grade de atendimento Capacidade Transporta…" at bounding box center [337, 147] width 675 height 295
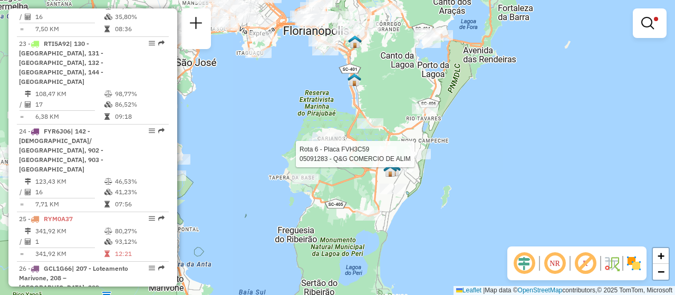
select select "**********"
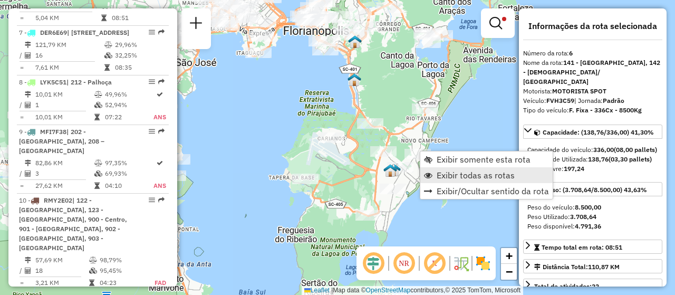
scroll to position [718, 0]
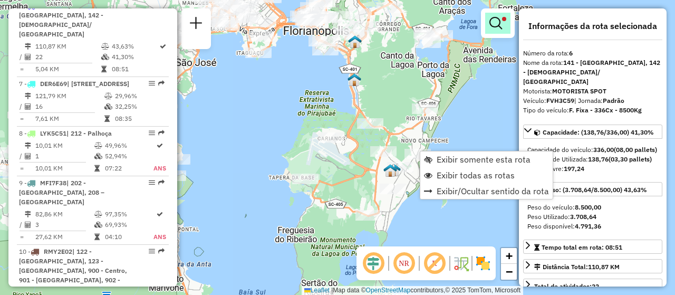
click at [504, 21] on link at bounding box center [497, 23] width 25 height 21
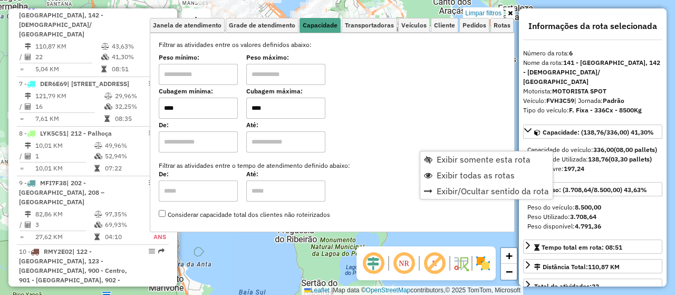
click at [454, 77] on div "Peso mínimo: Peso máximo:" at bounding box center [332, 70] width 347 height 30
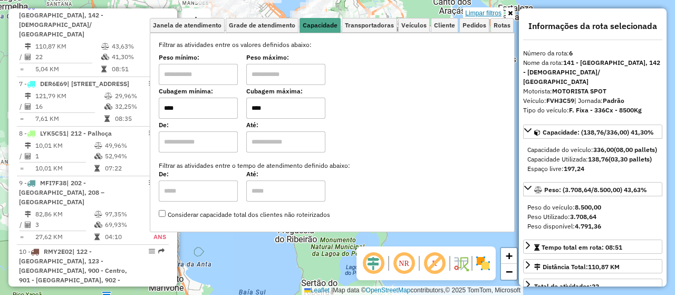
click at [477, 13] on link "Limpar filtros" at bounding box center [483, 13] width 41 height 12
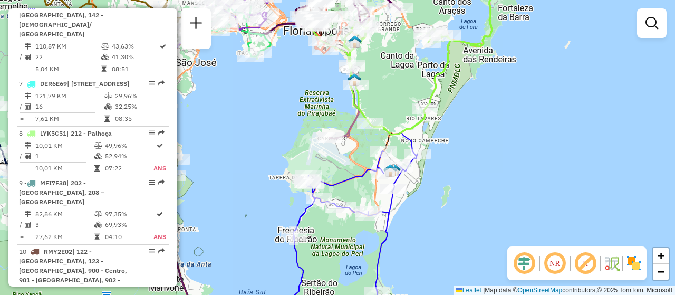
click at [507, 12] on div "Janela de atendimento Grade de atendimento Capacidade Transportadoras Veículos …" at bounding box center [337, 147] width 675 height 295
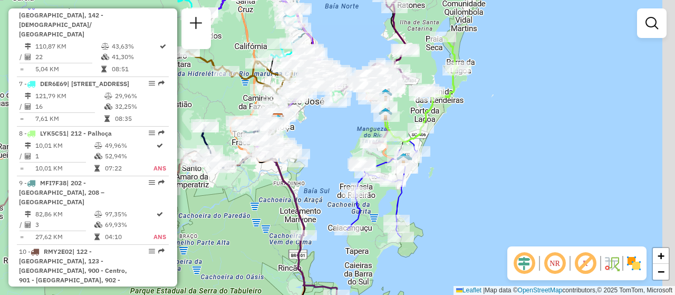
drag, startPoint x: 450, startPoint y: 213, endPoint x: 429, endPoint y: 198, distance: 25.8
click at [429, 198] on div "Janela de atendimento Grade de atendimento Capacidade Transportadoras Veículos …" at bounding box center [337, 147] width 675 height 295
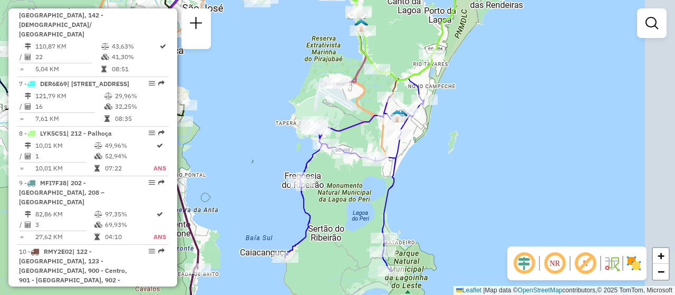
drag, startPoint x: 503, startPoint y: 206, endPoint x: 438, endPoint y: 219, distance: 65.8
click at [438, 219] on div "Janela de atendimento Grade de atendimento Capacidade Transportadoras Veículos …" at bounding box center [337, 147] width 675 height 295
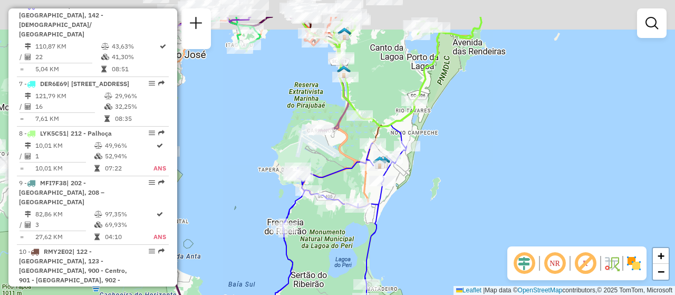
drag, startPoint x: 445, startPoint y: 143, endPoint x: 427, endPoint y: 191, distance: 51.9
click at [427, 191] on div "Janela de atendimento Grade de atendimento Capacidade Transportadoras Veículos …" at bounding box center [337, 147] width 675 height 295
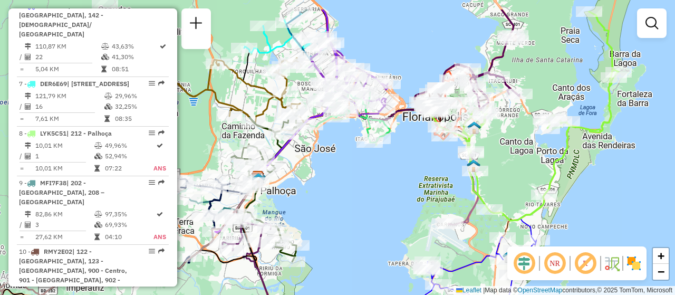
drag, startPoint x: 321, startPoint y: 144, endPoint x: 350, endPoint y: 194, distance: 57.4
click at [350, 194] on div "Janela de atendimento Grade de atendimento Capacidade Transportadoras Veículos …" at bounding box center [337, 147] width 675 height 295
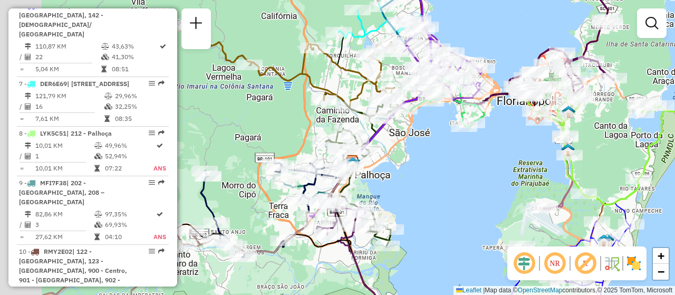
drag, startPoint x: 324, startPoint y: 235, endPoint x: 413, endPoint y: 208, distance: 93.1
click at [413, 208] on div "Janela de atendimento Grade de atendimento Capacidade Transportadoras Veículos …" at bounding box center [337, 147] width 675 height 295
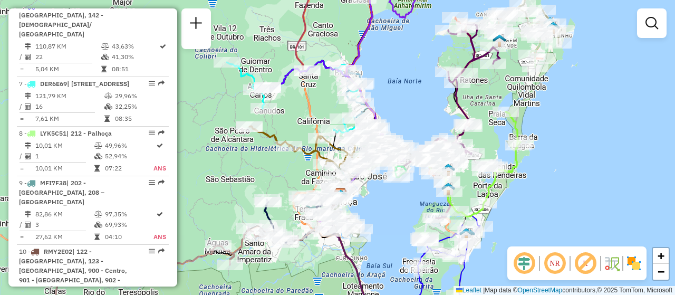
drag, startPoint x: 458, startPoint y: 199, endPoint x: 378, endPoint y: 220, distance: 82.8
click at [378, 220] on div "Janela de atendimento Grade de atendimento Capacidade Transportadoras Veículos …" at bounding box center [337, 147] width 675 height 295
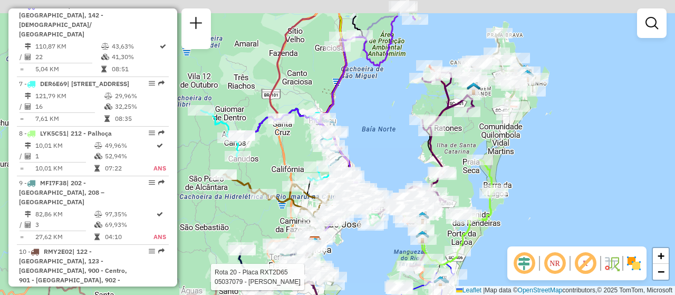
drag, startPoint x: 554, startPoint y: 195, endPoint x: 552, endPoint y: 207, distance: 12.2
click at [552, 207] on div "Rota 20 - Placa RXT2D65 05037079 - MARCOS LAURI MARTINS Janela de atendimento G…" at bounding box center [337, 147] width 675 height 295
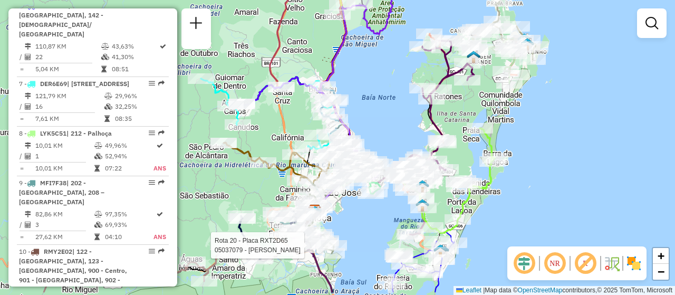
drag, startPoint x: 519, startPoint y: 214, endPoint x: 519, endPoint y: 181, distance: 32.2
click at [519, 181] on div "Rota 20 - Placa RXT2D65 05037079 - MARCOS LAURI MARTINS Janela de atendimento G…" at bounding box center [337, 147] width 675 height 295
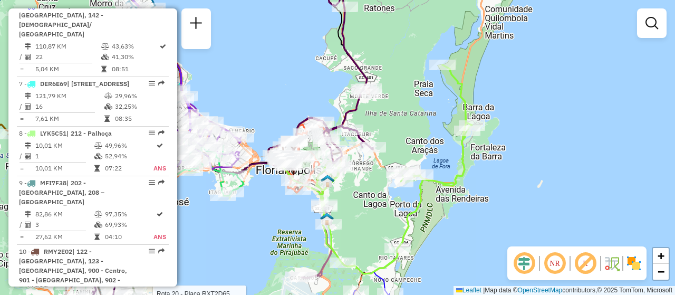
click at [497, 224] on div "Rota 20 - Placa RXT2D65 05037079 - MARCOS LAURI MARTINS Janela de atendimento G…" at bounding box center [337, 147] width 675 height 295
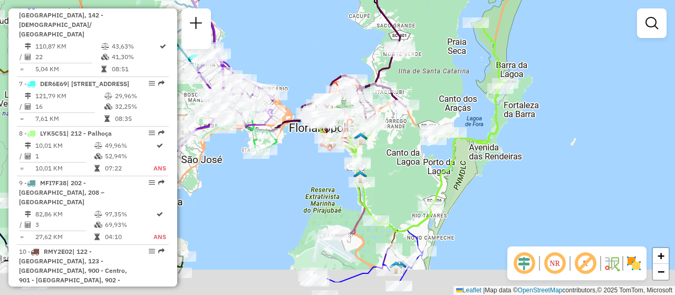
drag, startPoint x: 470, startPoint y: 245, endPoint x: 512, endPoint y: 195, distance: 65.6
click at [512, 195] on div "Janela de atendimento Grade de atendimento Capacidade Transportadoras Veículos …" at bounding box center [337, 147] width 675 height 295
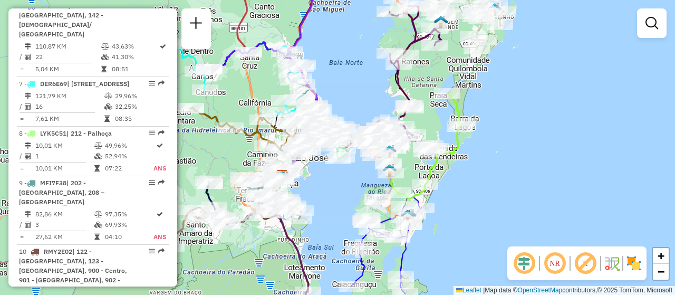
scroll to position [1680, 0]
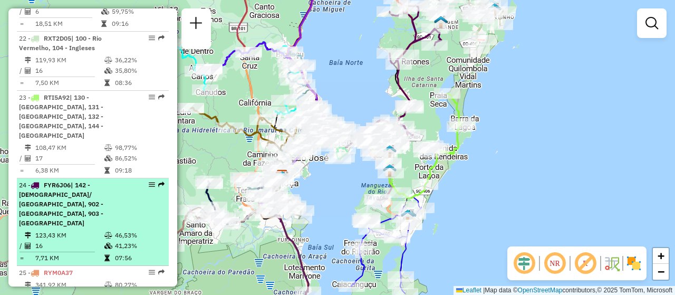
click at [146, 181] on div at bounding box center [149, 184] width 32 height 6
select select "**********"
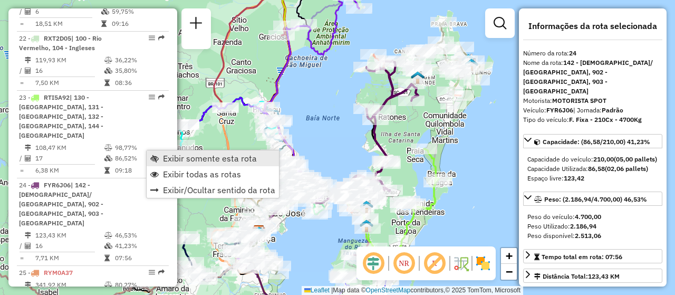
click at [228, 157] on span "Exibir somente esta rota" at bounding box center [210, 158] width 94 height 8
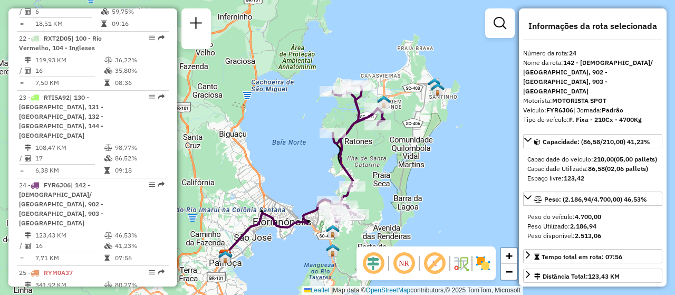
drag, startPoint x: 437, startPoint y: 119, endPoint x: 389, endPoint y: 152, distance: 58.5
click at [390, 152] on div "Janela de atendimento Grade de atendimento Capacidade Transportadoras Veículos …" at bounding box center [337, 147] width 675 height 295
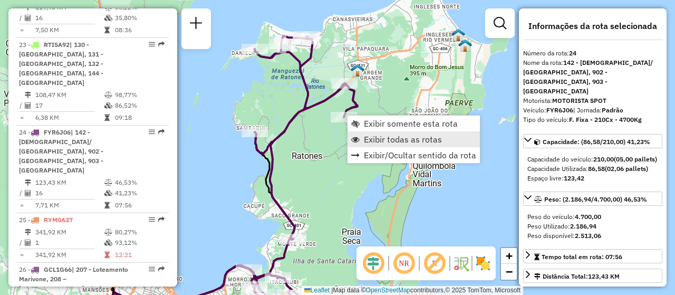
scroll to position [1812, 0]
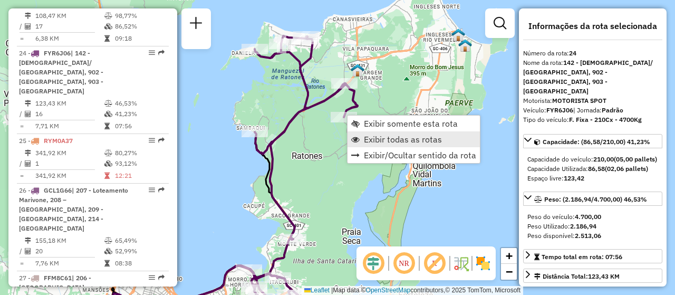
click at [416, 139] on span "Exibir todas as rotas" at bounding box center [403, 139] width 78 height 8
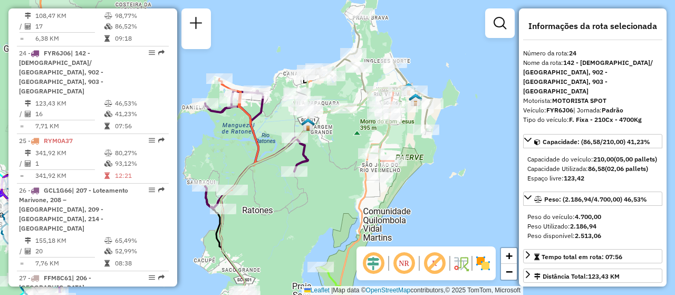
drag, startPoint x: 389, startPoint y: 153, endPoint x: 339, endPoint y: 209, distance: 74.7
click at [339, 209] on div "Janela de atendimento Grade de atendimento Capacidade Transportadoras Veículos …" at bounding box center [337, 147] width 675 height 295
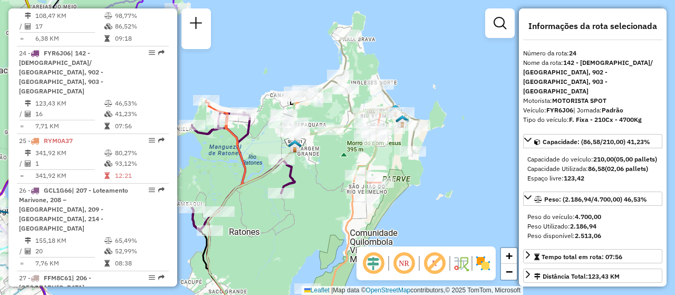
drag, startPoint x: 302, startPoint y: 219, endPoint x: 287, endPoint y: 239, distance: 24.9
click at [287, 239] on div "Janela de atendimento Grade de atendimento Capacidade Transportadoras Veículos …" at bounding box center [337, 147] width 675 height 295
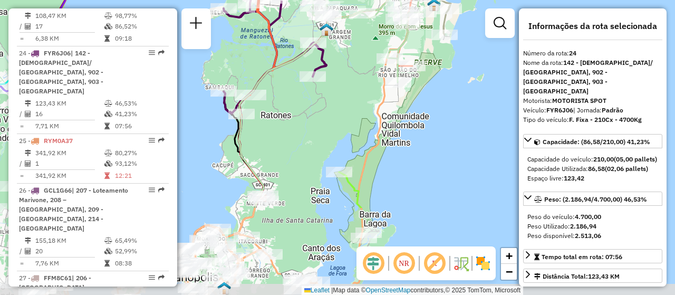
drag, startPoint x: 310, startPoint y: 207, endPoint x: 322, endPoint y: 125, distance: 83.2
click at [322, 125] on div "Janela de atendimento Grade de atendimento Capacidade Transportadoras Veículos …" at bounding box center [337, 147] width 675 height 295
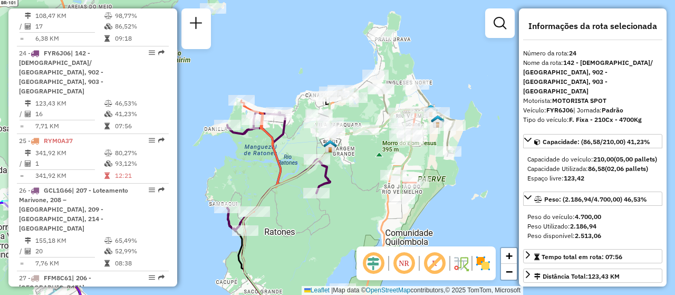
drag, startPoint x: 311, startPoint y: 162, endPoint x: 312, endPoint y: 271, distance: 109.2
click at [312, 271] on div "Janela de atendimento Grade de atendimento Capacidade Transportadoras Veículos …" at bounding box center [337, 147] width 675 height 295
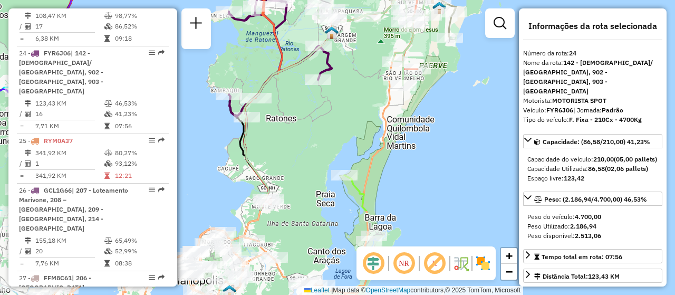
drag, startPoint x: 281, startPoint y: 236, endPoint x: 282, endPoint y: 122, distance: 113.4
click at [282, 122] on div "Janela de atendimento Grade de atendimento Capacidade Transportadoras Veículos …" at bounding box center [337, 147] width 675 height 295
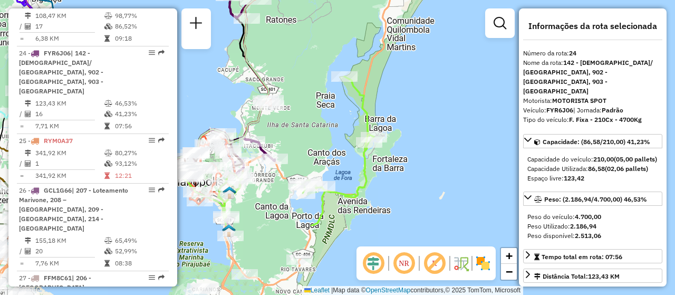
drag, startPoint x: 296, startPoint y: 166, endPoint x: 296, endPoint y: 107, distance: 59.6
click at [296, 107] on div "Janela de atendimento Grade de atendimento Capacidade Transportadoras Veículos …" at bounding box center [337, 147] width 675 height 295
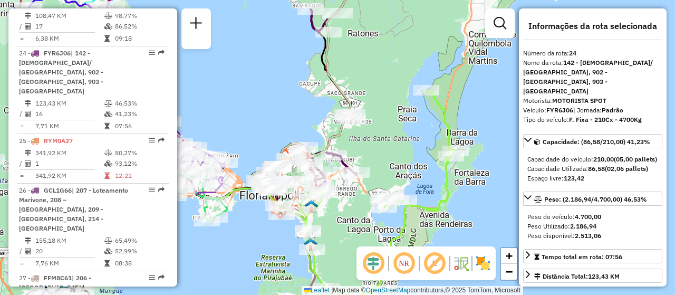
drag, startPoint x: 338, startPoint y: 209, endPoint x: 415, endPoint y: 234, distance: 81.2
click at [415, 234] on div "Janela de atendimento Grade de atendimento Capacidade Transportadoras Veículos …" at bounding box center [337, 147] width 675 height 295
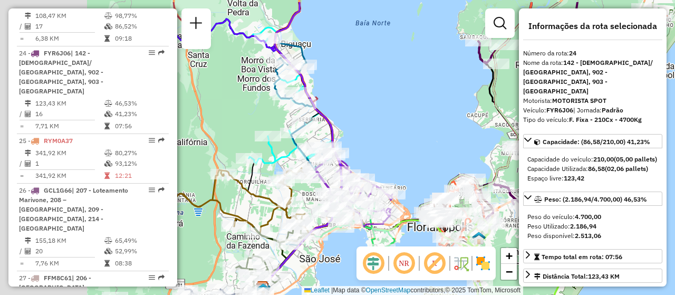
drag, startPoint x: 333, startPoint y: 132, endPoint x: 455, endPoint y: 149, distance: 123.0
click at [455, 149] on div "Janela de atendimento Grade de atendimento Capacidade Transportadoras Veículos …" at bounding box center [337, 147] width 675 height 295
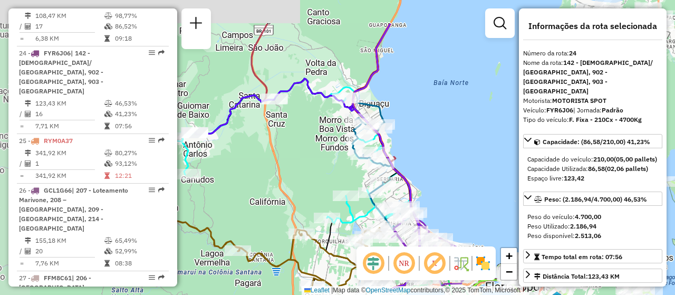
drag, startPoint x: 428, startPoint y: 114, endPoint x: 462, endPoint y: 167, distance: 63.1
click at [462, 167] on div "Janela de atendimento Grade de atendimento Capacidade Transportadoras Veículos …" at bounding box center [337, 147] width 675 height 295
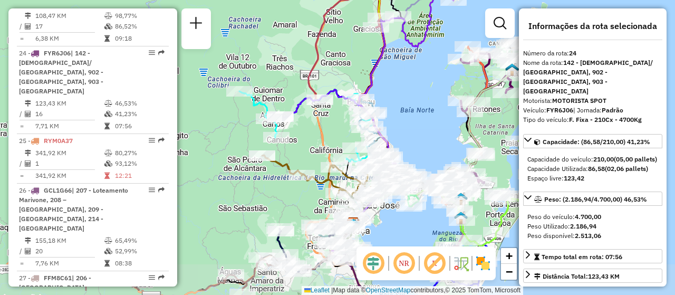
drag, startPoint x: 458, startPoint y: 181, endPoint x: 410, endPoint y: 148, distance: 59.1
click at [410, 148] on div "Janela de atendimento Grade de atendimento Capacidade Transportadoras Veículos …" at bounding box center [337, 147] width 675 height 295
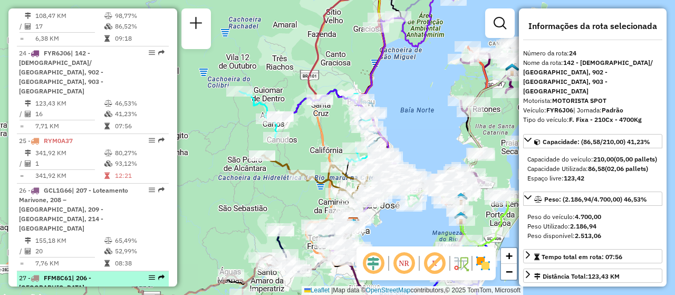
click at [149, 274] on em at bounding box center [152, 277] width 6 height 6
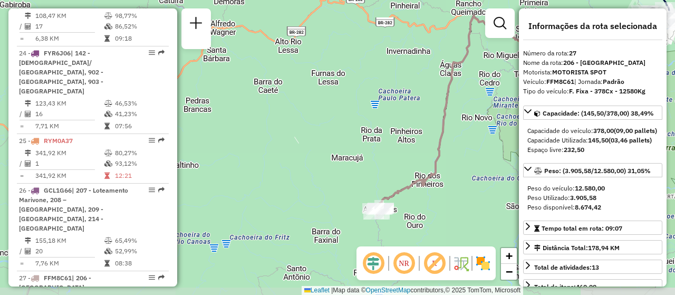
drag, startPoint x: 258, startPoint y: 201, endPoint x: 410, endPoint y: 154, distance: 159.1
click at [410, 154] on div "Janela de atendimento Grade de atendimento Capacidade Transportadoras Veículos …" at bounding box center [337, 147] width 675 height 295
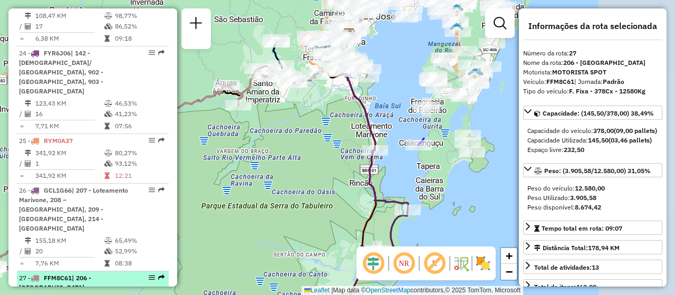
drag, startPoint x: 362, startPoint y: 168, endPoint x: 44, endPoint y: 217, distance: 321.9
click at [44, 217] on hb-router-mapa "Informações da Sessão 1289174 - 06/10/2025 Criação: 04/10/2025 16:13 Depósito: …" at bounding box center [337, 147] width 675 height 295
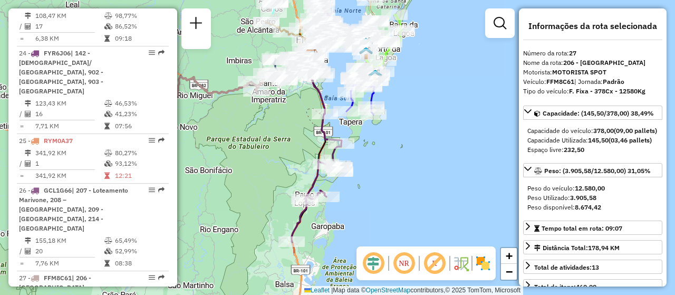
drag, startPoint x: 398, startPoint y: 232, endPoint x: 364, endPoint y: 156, distance: 83.1
click at [364, 156] on div "Janela de atendimento Grade de atendimento Capacidade Transportadoras Veículos …" at bounding box center [337, 147] width 675 height 295
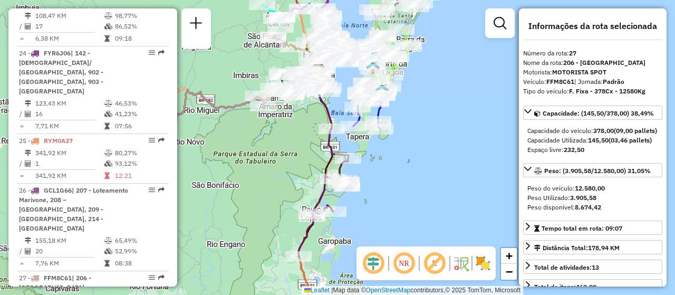
drag, startPoint x: 304, startPoint y: 107, endPoint x: 347, endPoint y: 197, distance: 99.1
click at [329, 222] on div "Janela de atendimento Grade de atendimento Capacidade Transportadoras Veículos …" at bounding box center [337, 147] width 675 height 295
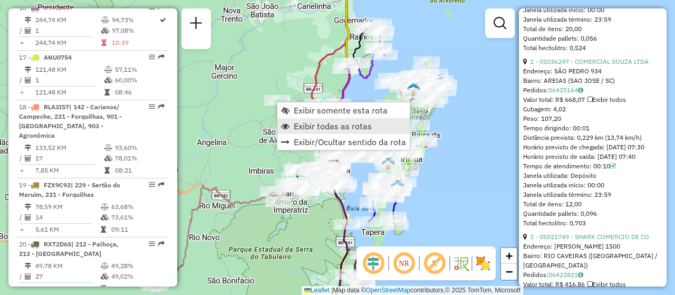
scroll to position [777, 0]
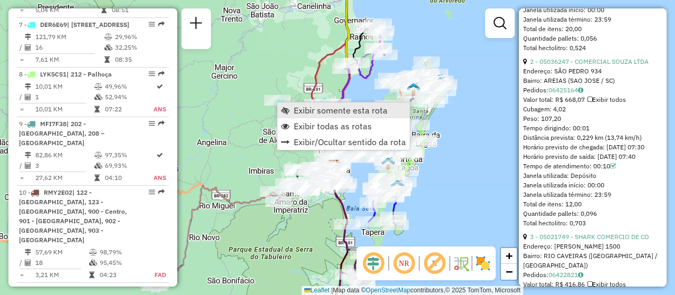
click at [360, 111] on span "Exibir somente esta rota" at bounding box center [341, 110] width 94 height 8
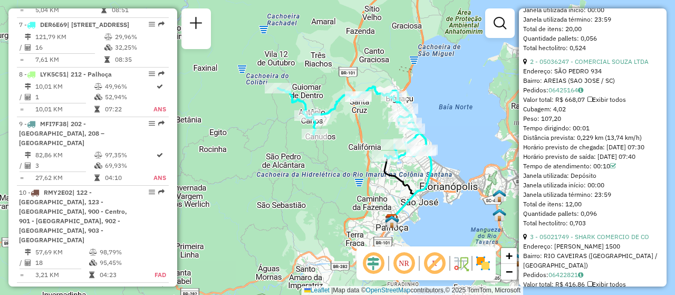
drag, startPoint x: 381, startPoint y: 103, endPoint x: 367, endPoint y: 134, distance: 34.7
click at [367, 134] on div "Janela de atendimento Grade de atendimento Capacidade Transportadoras Veículos …" at bounding box center [337, 147] width 675 height 295
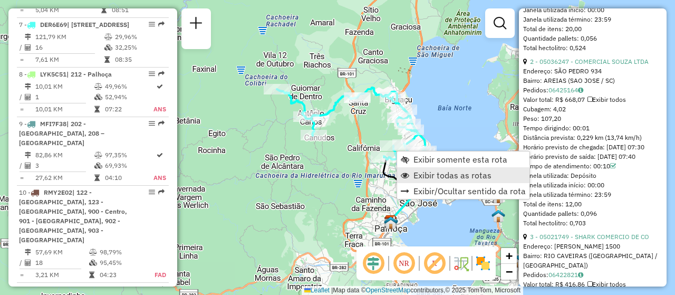
click at [430, 174] on span "Exibir todas as rotas" at bounding box center [452, 175] width 78 height 8
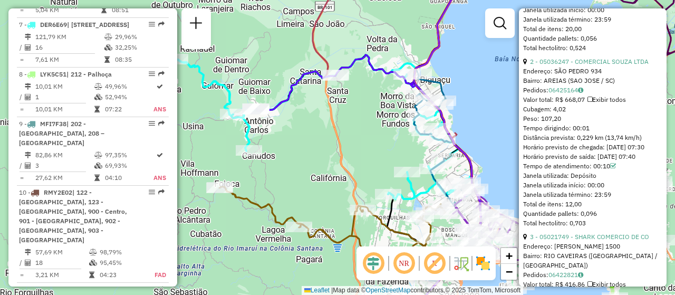
drag, startPoint x: 323, startPoint y: 141, endPoint x: 369, endPoint y: 131, distance: 47.0
click at [369, 131] on div "Janela de atendimento Grade de atendimento Capacidade Transportadoras Veículos …" at bounding box center [337, 147] width 675 height 295
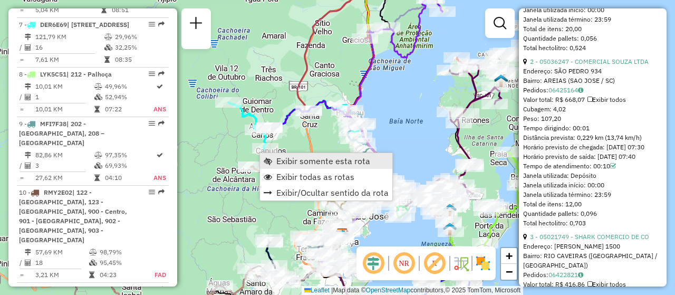
click at [312, 157] on span "Exibir somente esta rota" at bounding box center [323, 161] width 94 height 8
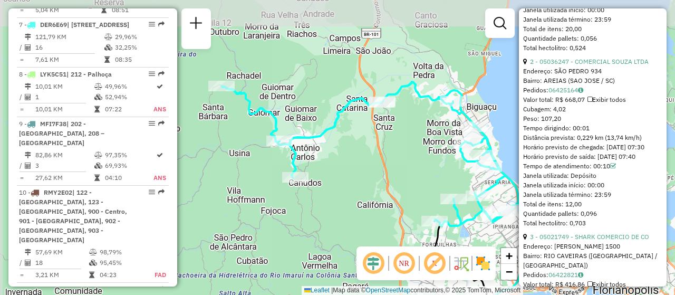
drag, startPoint x: 395, startPoint y: 150, endPoint x: 409, endPoint y: 191, distance: 43.7
click at [409, 191] on div "Janela de atendimento Grade de atendimento Capacidade Transportadoras Veículos …" at bounding box center [337, 147] width 675 height 295
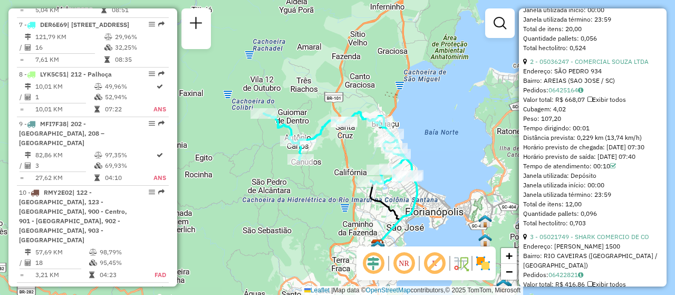
drag, startPoint x: 363, startPoint y: 169, endPoint x: 340, endPoint y: 163, distance: 23.8
click at [340, 163] on div "Janela de atendimento Grade de atendimento Capacidade Transportadoras Veículos …" at bounding box center [337, 147] width 675 height 295
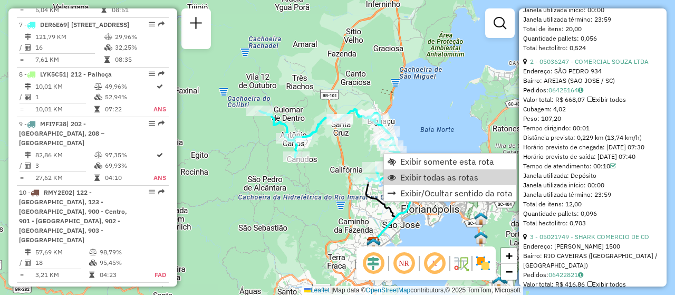
click at [438, 174] on span "Exibir todas as rotas" at bounding box center [439, 177] width 78 height 8
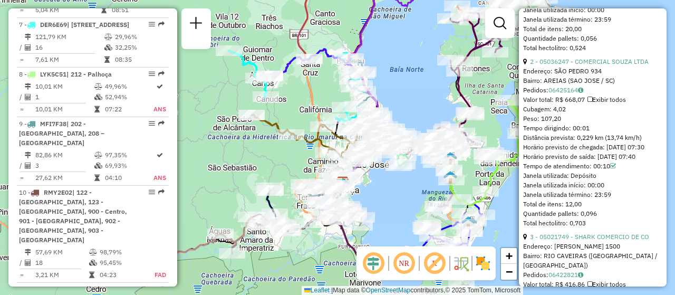
drag, startPoint x: 332, startPoint y: 185, endPoint x: 302, endPoint y: 125, distance: 67.5
click at [302, 125] on div "Janela de atendimento Grade de atendimento Capacidade Transportadoras Veículos …" at bounding box center [337, 147] width 675 height 295
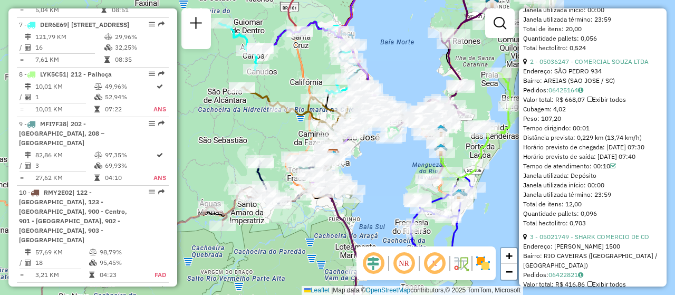
drag, startPoint x: 389, startPoint y: 204, endPoint x: 380, endPoint y: 176, distance: 29.0
click at [380, 176] on div "Janela de atendimento Grade de atendimento Capacidade Transportadoras Veículos …" at bounding box center [337, 147] width 675 height 295
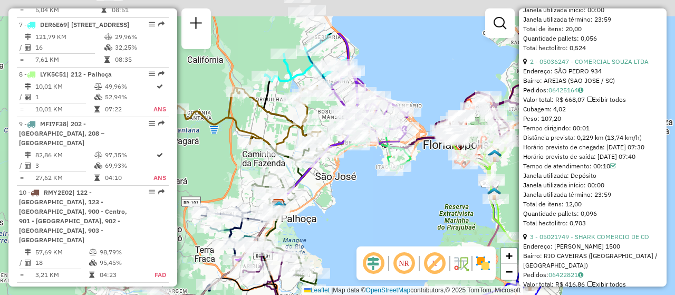
drag, startPoint x: 382, startPoint y: 129, endPoint x: 370, endPoint y: 207, distance: 79.5
click at [370, 207] on div "Janela de atendimento Grade de atendimento Capacidade Transportadoras Veículos …" at bounding box center [337, 147] width 675 height 295
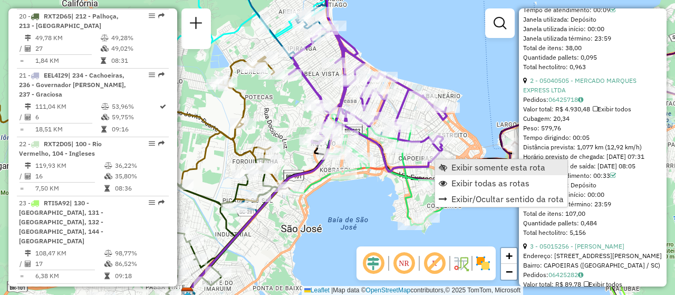
scroll to position [2108, 0]
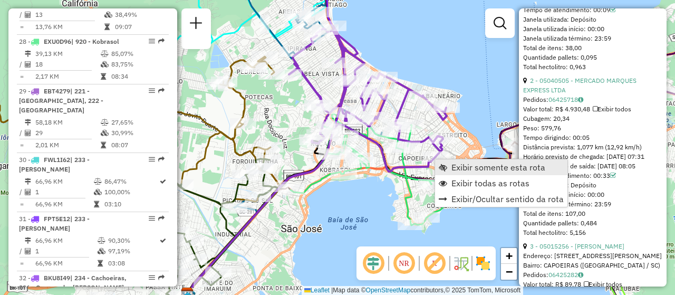
click at [464, 171] on span "Exibir somente esta rota" at bounding box center [498, 167] width 94 height 8
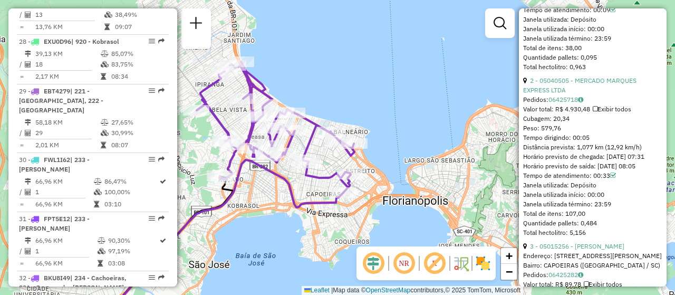
drag, startPoint x: 421, startPoint y: 160, endPoint x: 305, endPoint y: 214, distance: 127.7
click at [305, 214] on div "Janela de atendimento Grade de atendimento Capacidade Transportadoras Veículos …" at bounding box center [337, 147] width 675 height 295
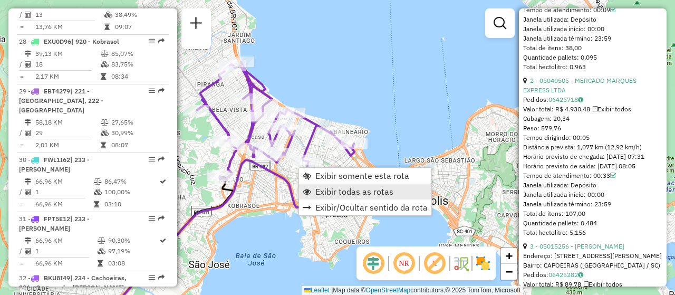
click at [363, 195] on span "Exibir todas as rotas" at bounding box center [354, 191] width 78 height 8
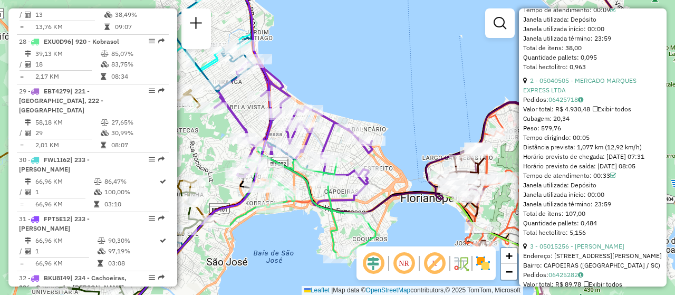
drag, startPoint x: 276, startPoint y: 207, endPoint x: 294, endPoint y: 205, distance: 18.1
click at [294, 205] on icon at bounding box center [295, 203] width 159 height 112
click at [267, 222] on div "Rota 28 - Placa EXU0D96 05036244 - RUTA 40 CERVEZAS LTD Janela de atendimento G…" at bounding box center [337, 147] width 675 height 295
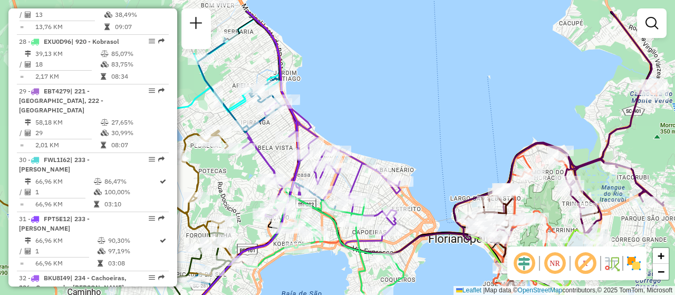
drag, startPoint x: 297, startPoint y: 76, endPoint x: 297, endPoint y: 123, distance: 46.9
click at [323, 117] on div "Janela de atendimento Grade de atendimento Capacidade Transportadoras Veículos …" at bounding box center [337, 147] width 675 height 295
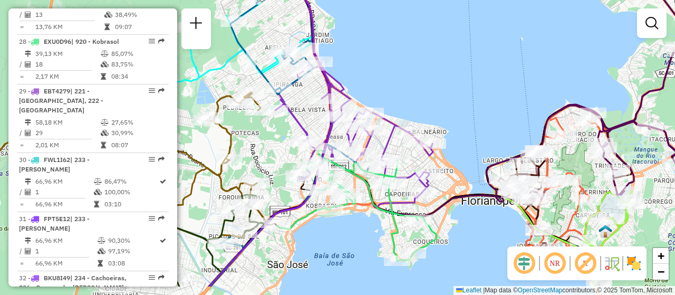
drag, startPoint x: 363, startPoint y: 123, endPoint x: 406, endPoint y: 70, distance: 67.9
click at [406, 70] on div "Janela de atendimento Grade de atendimento Capacidade Transportadoras Veículos …" at bounding box center [337, 147] width 675 height 295
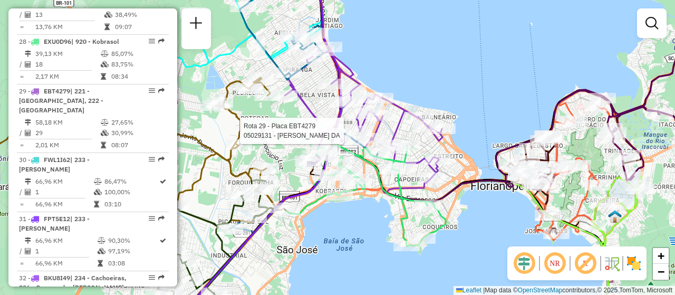
select select "**********"
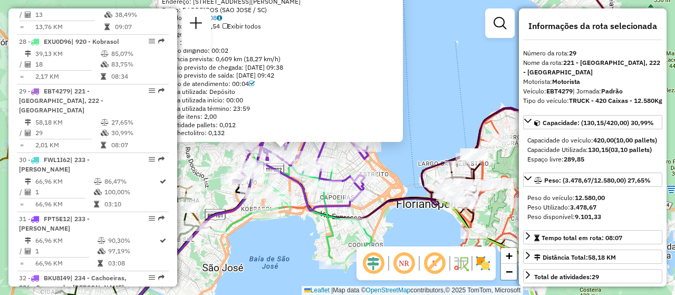
drag, startPoint x: 331, startPoint y: 235, endPoint x: 278, endPoint y: 237, distance: 52.8
click at [278, 237] on div "05029131 - VANESSA NOGUEIRA DA Endereço: 081 RUA ADAO SCHMIDT 1300 Bairro: BARR…" at bounding box center [337, 147] width 675 height 295
click at [286, 238] on div "05029131 - VANESSA NOGUEIRA DA Endereço: 081 RUA ADAO SCHMIDT 1300 Bairro: BARR…" at bounding box center [337, 147] width 675 height 295
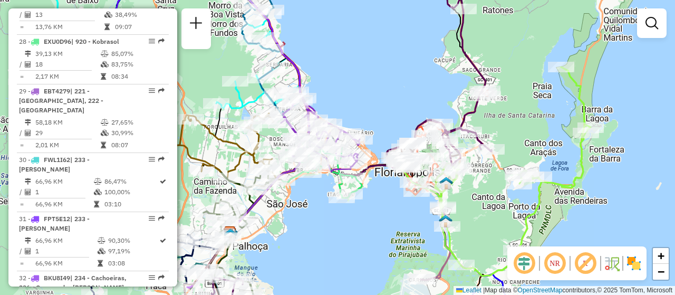
drag, startPoint x: 310, startPoint y: 74, endPoint x: 333, endPoint y: 101, distance: 35.9
click at [333, 101] on div "Janela de atendimento Grade de atendimento Capacidade Transportadoras Veículos …" at bounding box center [337, 147] width 675 height 295
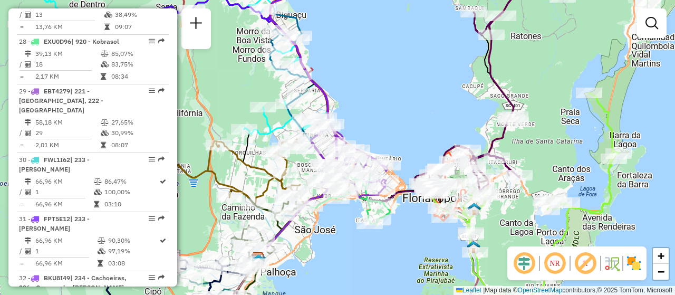
drag, startPoint x: 354, startPoint y: 95, endPoint x: 361, endPoint y: 143, distance: 48.0
click at [380, 123] on div "Janela de atendimento Grade de atendimento Capacidade Transportadoras Veículos …" at bounding box center [337, 147] width 675 height 295
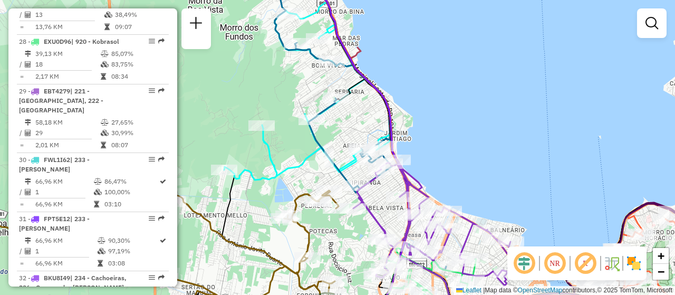
drag, startPoint x: 432, startPoint y: 166, endPoint x: 426, endPoint y: 141, distance: 25.7
click at [426, 141] on div "Janela de atendimento Grade de atendimento Capacidade Transportadoras Veículos …" at bounding box center [337, 147] width 675 height 295
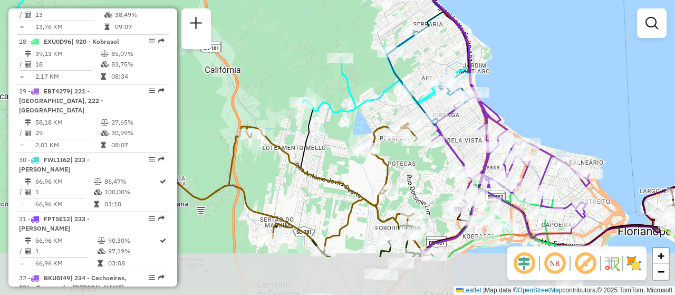
drag, startPoint x: 343, startPoint y: 244, endPoint x: 421, endPoint y: 176, distance: 103.6
click at [421, 176] on div "Janela de atendimento Grade de atendimento Capacidade Transportadoras Veículos …" at bounding box center [337, 147] width 675 height 295
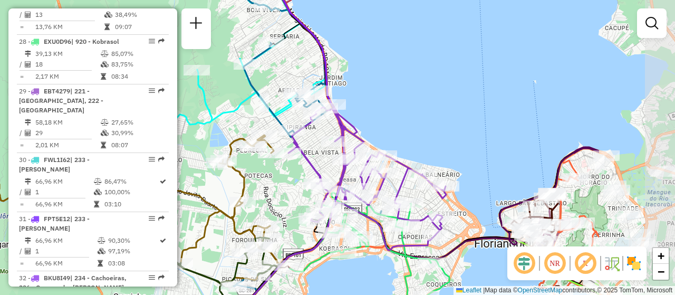
drag, startPoint x: 443, startPoint y: 157, endPoint x: 299, endPoint y: 169, distance: 144.5
click at [299, 169] on div "Janela de atendimento Grade de atendimento Capacidade Transportadoras Veículos …" at bounding box center [337, 147] width 675 height 295
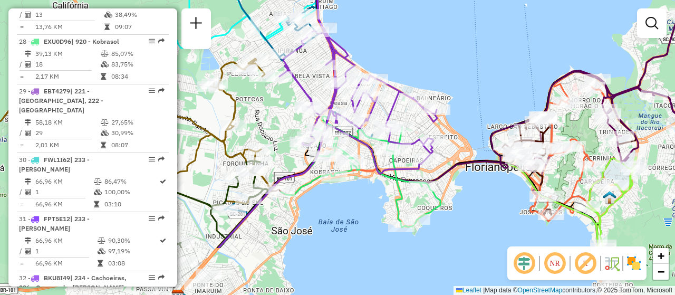
drag, startPoint x: 344, startPoint y: 265, endPoint x: 335, endPoint y: 188, distance: 76.9
click at [335, 188] on div "Janela de atendimento Grade de atendimento Capacidade Transportadoras Veículos …" at bounding box center [337, 147] width 675 height 295
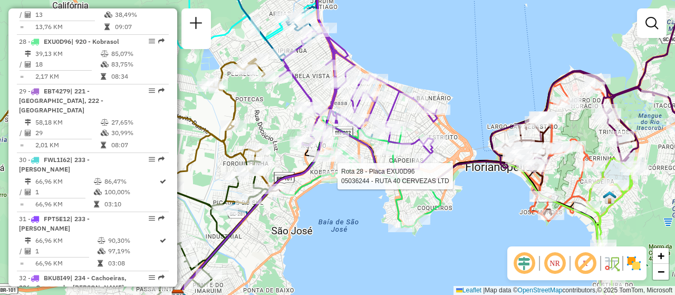
click at [494, 222] on div "Rota 28 - Placa EXU0D96 05036244 - RUTA 40 CERVEZAS LTD Janela de atendimento G…" at bounding box center [337, 147] width 675 height 295
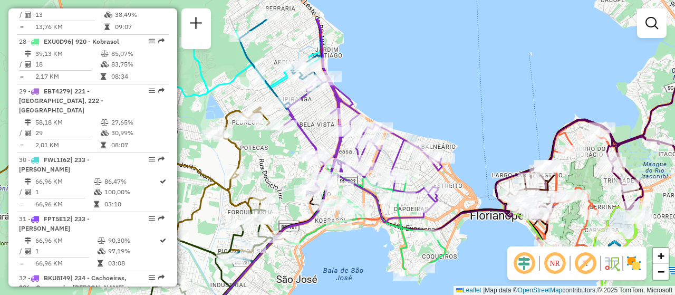
drag, startPoint x: 475, startPoint y: 83, endPoint x: 480, endPoint y: 132, distance: 48.8
click at [480, 132] on div "Janela de atendimento Grade de atendimento Capacidade Transportadoras Veículos …" at bounding box center [337, 147] width 675 height 295
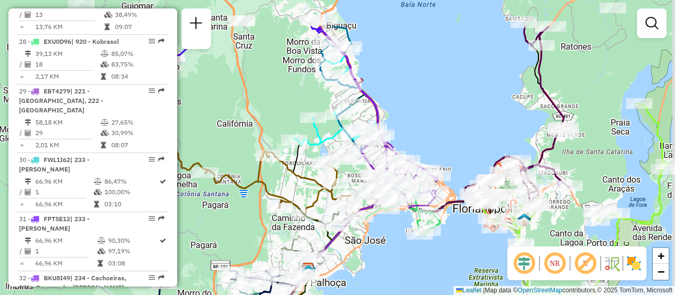
drag, startPoint x: 453, startPoint y: 190, endPoint x: 431, endPoint y: 246, distance: 60.2
click at [431, 246] on div "Janela de atendimento Grade de atendimento Capacidade Transportadoras Veículos …" at bounding box center [337, 147] width 675 height 295
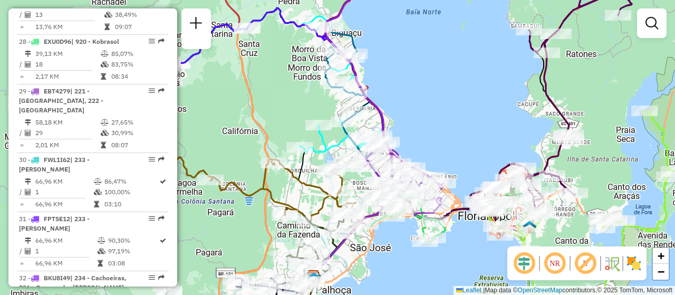
drag, startPoint x: 442, startPoint y: 114, endPoint x: 453, endPoint y: 136, distance: 23.8
click at [453, 136] on div "Janela de atendimento Grade de atendimento Capacidade Transportadoras Veículos …" at bounding box center [337, 147] width 675 height 295
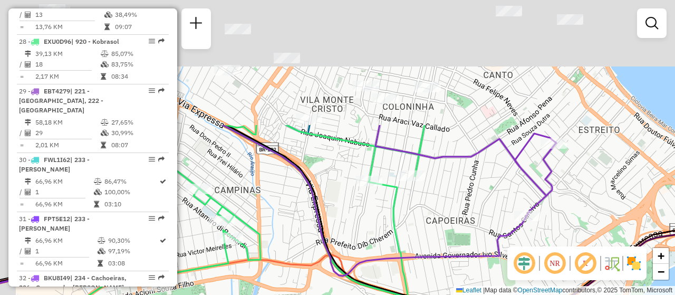
drag, startPoint x: 447, startPoint y: 88, endPoint x: 465, endPoint y: 266, distance: 179.7
click at [465, 266] on div "Janela de atendimento Grade de atendimento Capacidade Transportadoras Veículos …" at bounding box center [337, 147] width 675 height 295
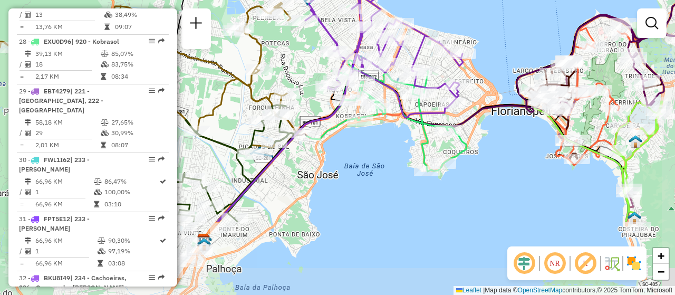
drag, startPoint x: 402, startPoint y: 218, endPoint x: 379, endPoint y: 142, distance: 79.4
click at [379, 142] on div "Janela de atendimento Grade de atendimento Capacidade Transportadoras Veículos …" at bounding box center [337, 147] width 675 height 295
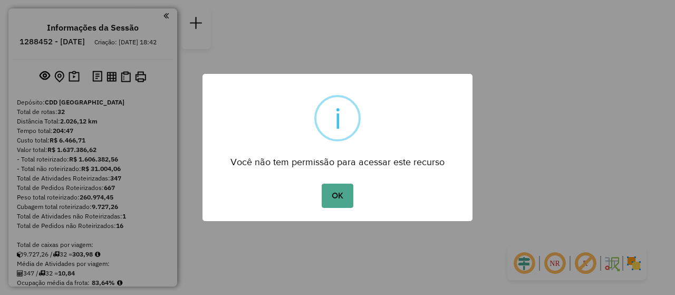
click at [341, 181] on div "OK No Cancel" at bounding box center [338, 196] width 270 height 30
click at [340, 195] on button "OK" at bounding box center [337, 196] width 31 height 24
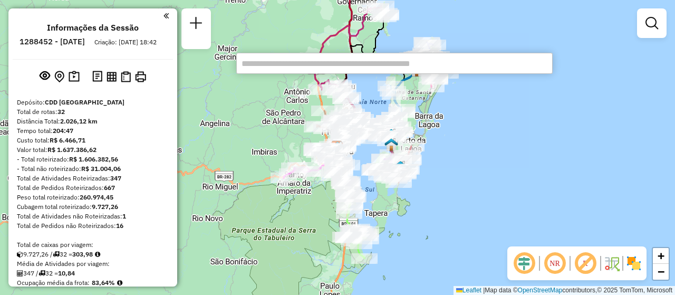
paste input "*****"
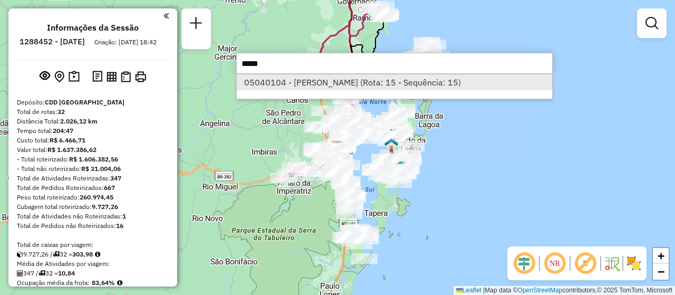
type input "*****"
click at [294, 82] on li "05040104 - JOACIR MACHADO (Rota: 15 - Sequência: 15)" at bounding box center [394, 82] width 315 height 16
select select "**********"
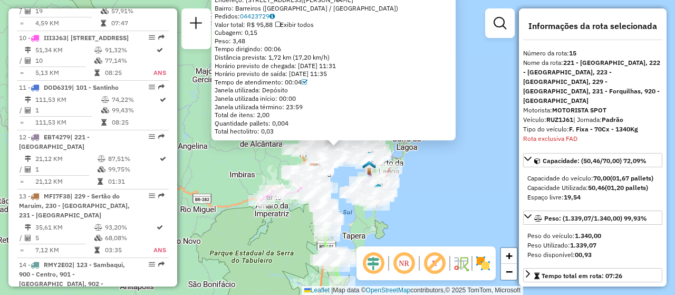
scroll to position [1297, 0]
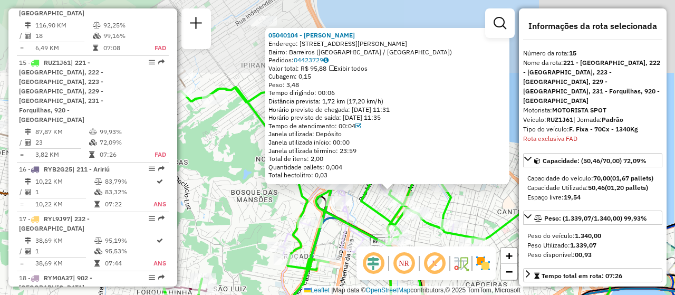
drag, startPoint x: 362, startPoint y: 122, endPoint x: 333, endPoint y: 222, distance: 103.5
click at [333, 222] on icon at bounding box center [376, 244] width 481 height 348
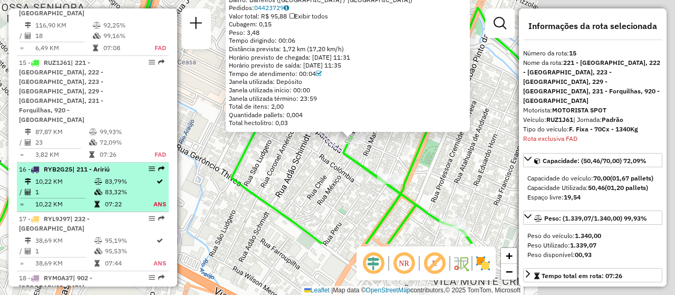
click at [114, 110] on hb-router-mapa "Informações da Sessão 1288452 - 04/10/2025 Criação: 03/10/2025 18:42 Depósito: …" at bounding box center [337, 147] width 675 height 295
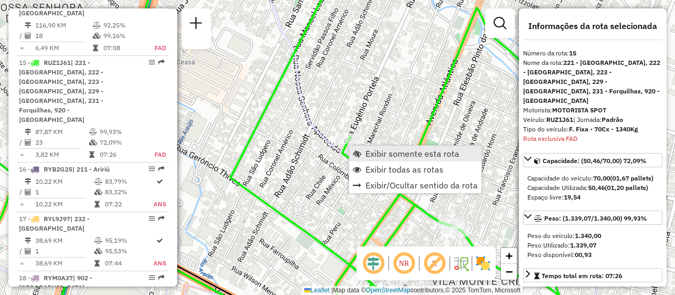
click at [408, 151] on span "Exibir somente esta rota" at bounding box center [412, 153] width 94 height 8
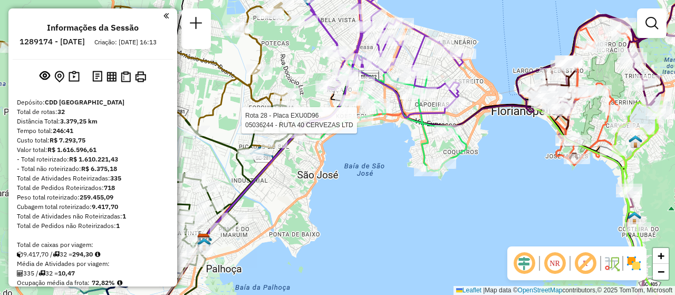
scroll to position [2108, 0]
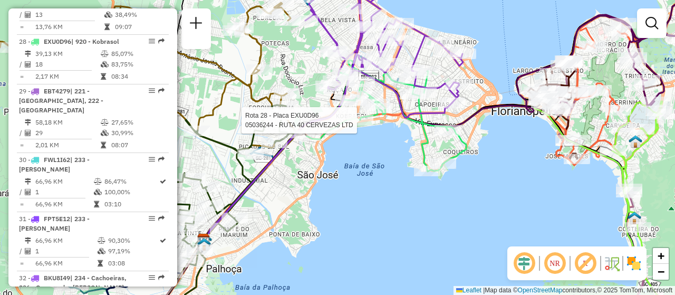
click at [436, 207] on div "Rota 28 - Placa EXU0D96 05036244 - RUTA 40 CERVEZAS LTD Janela de atendimento G…" at bounding box center [337, 147] width 675 height 295
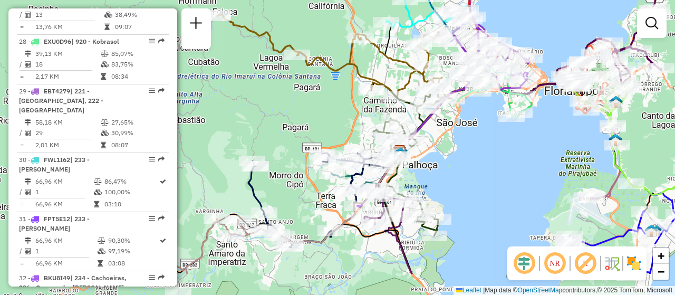
drag, startPoint x: 387, startPoint y: 210, endPoint x: 474, endPoint y: 159, distance: 100.7
click at [474, 159] on div "Janela de atendimento Grade de atendimento Capacidade Transportadoras Veículos …" at bounding box center [337, 147] width 675 height 295
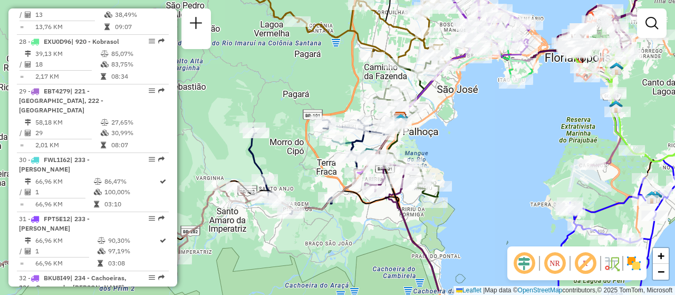
drag, startPoint x: 478, startPoint y: 193, endPoint x: 478, endPoint y: 159, distance: 33.2
click at [478, 159] on div "Janela de atendimento Grade de atendimento Capacidade Transportadoras Veículos …" at bounding box center [337, 147] width 675 height 295
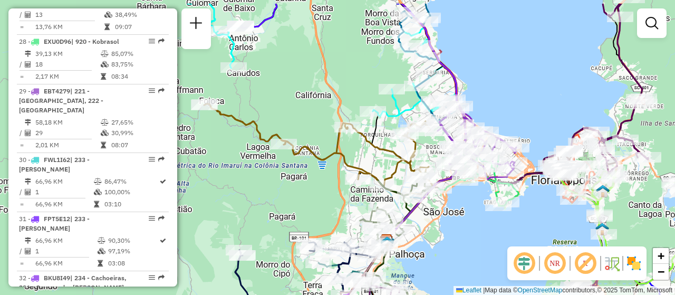
drag, startPoint x: 426, startPoint y: 202, endPoint x: 454, endPoint y: 233, distance: 41.8
click at [454, 233] on div "Janela de atendimento Grade de atendimento Capacidade Transportadoras Veículos …" at bounding box center [337, 147] width 675 height 295
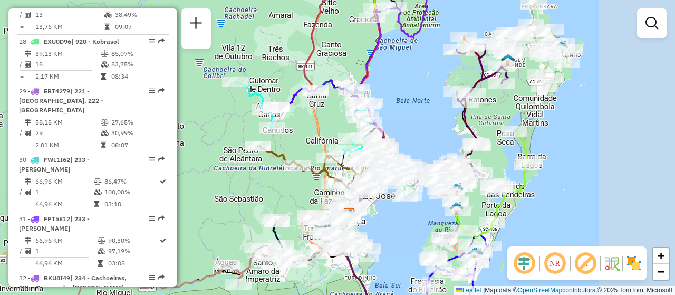
drag, startPoint x: 618, startPoint y: 214, endPoint x: 532, endPoint y: 181, distance: 91.8
click at [532, 181] on div "Janela de atendimento Grade de atendimento Capacidade Transportadoras Veículos …" at bounding box center [337, 147] width 675 height 295
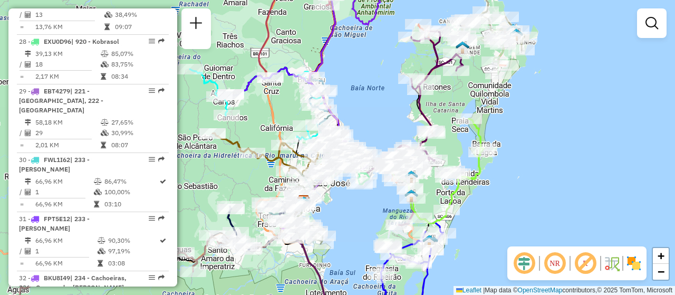
drag, startPoint x: 610, startPoint y: 93, endPoint x: 567, endPoint y: 84, distance: 44.3
click at [567, 84] on div "Janela de atendimento Grade de atendimento Capacidade Transportadoras Veículos …" at bounding box center [337, 147] width 675 height 295
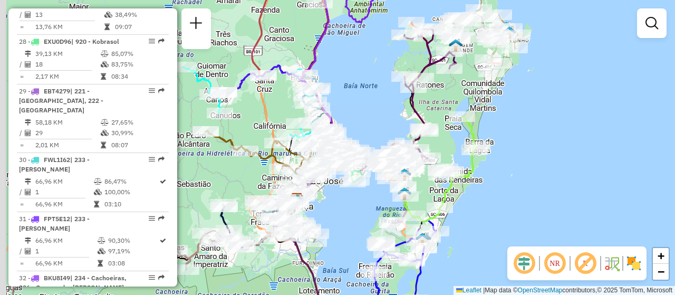
drag, startPoint x: 348, startPoint y: 216, endPoint x: 419, endPoint y: 162, distance: 89.2
click at [419, 165] on div "Janela de atendimento Grade de atendimento Capacidade Transportadoras Veículos …" at bounding box center [337, 147] width 675 height 295
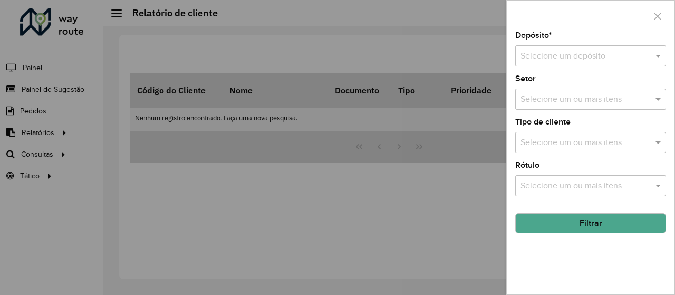
click at [571, 54] on input "text" at bounding box center [580, 56] width 119 height 13
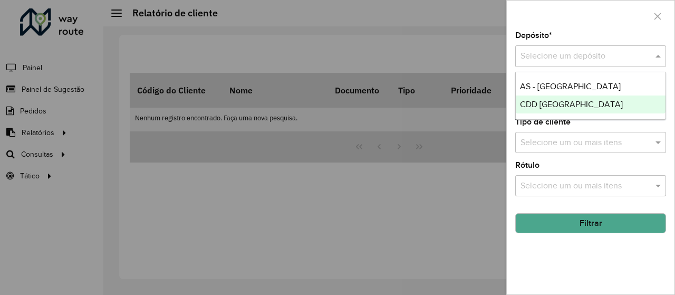
click at [552, 95] on div "CDD [GEOGRAPHIC_DATA]" at bounding box center [591, 104] width 150 height 18
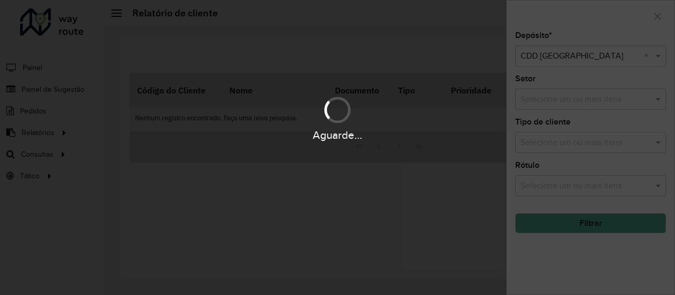
click at [576, 222] on div "Aguarde..." at bounding box center [337, 147] width 675 height 295
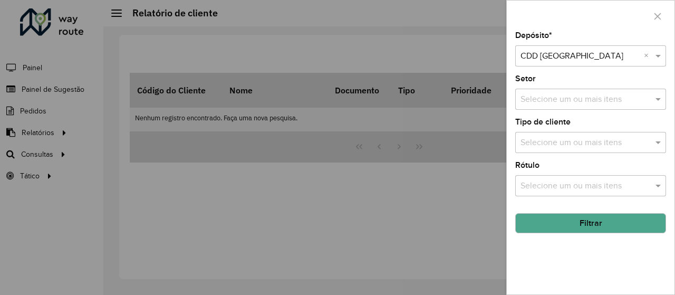
click at [604, 229] on button "Filtrar" at bounding box center [590, 223] width 151 height 20
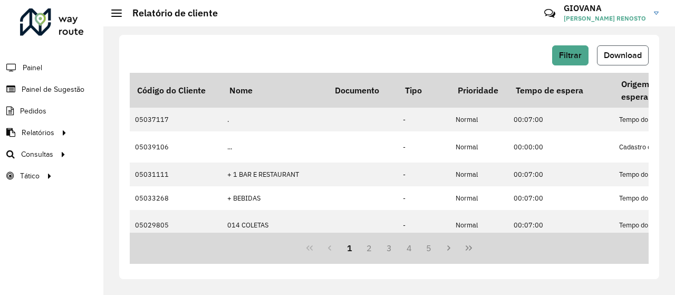
click at [611, 51] on span "Download" at bounding box center [623, 55] width 38 height 9
